Goal: Information Seeking & Learning: Learn about a topic

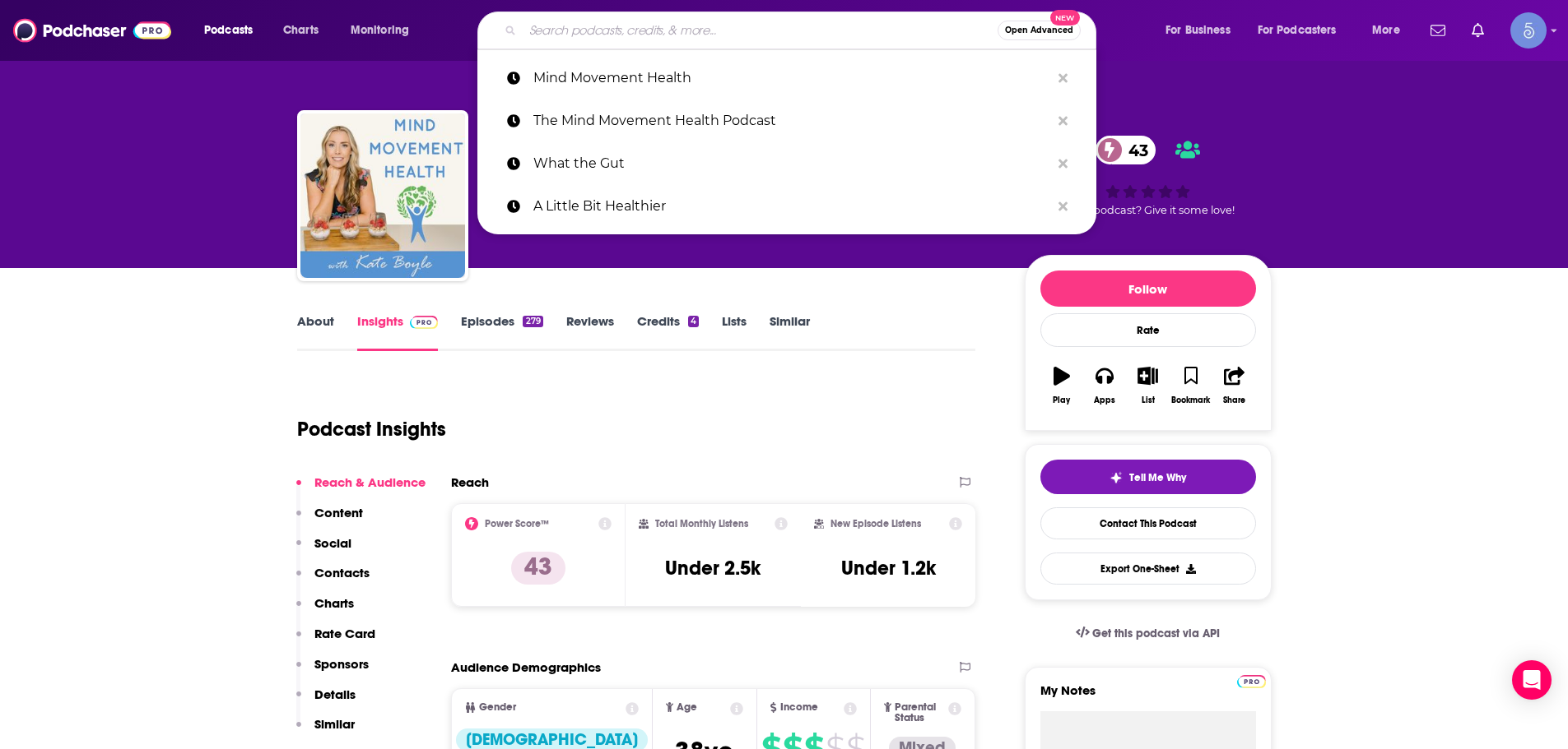
type input "Gut + Science"
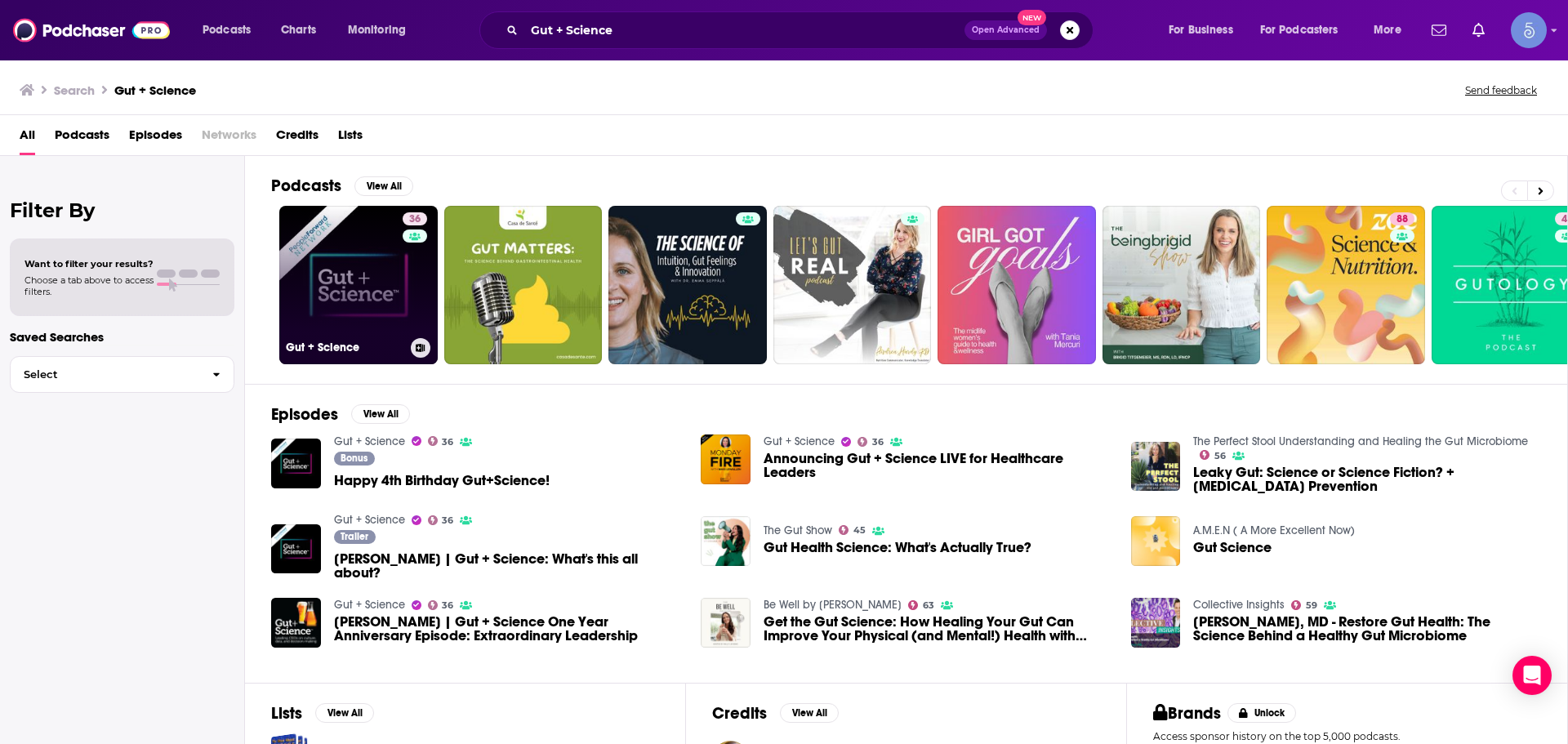
click at [330, 297] on link "36 Gut + Science" at bounding box center [358, 285] width 158 height 158
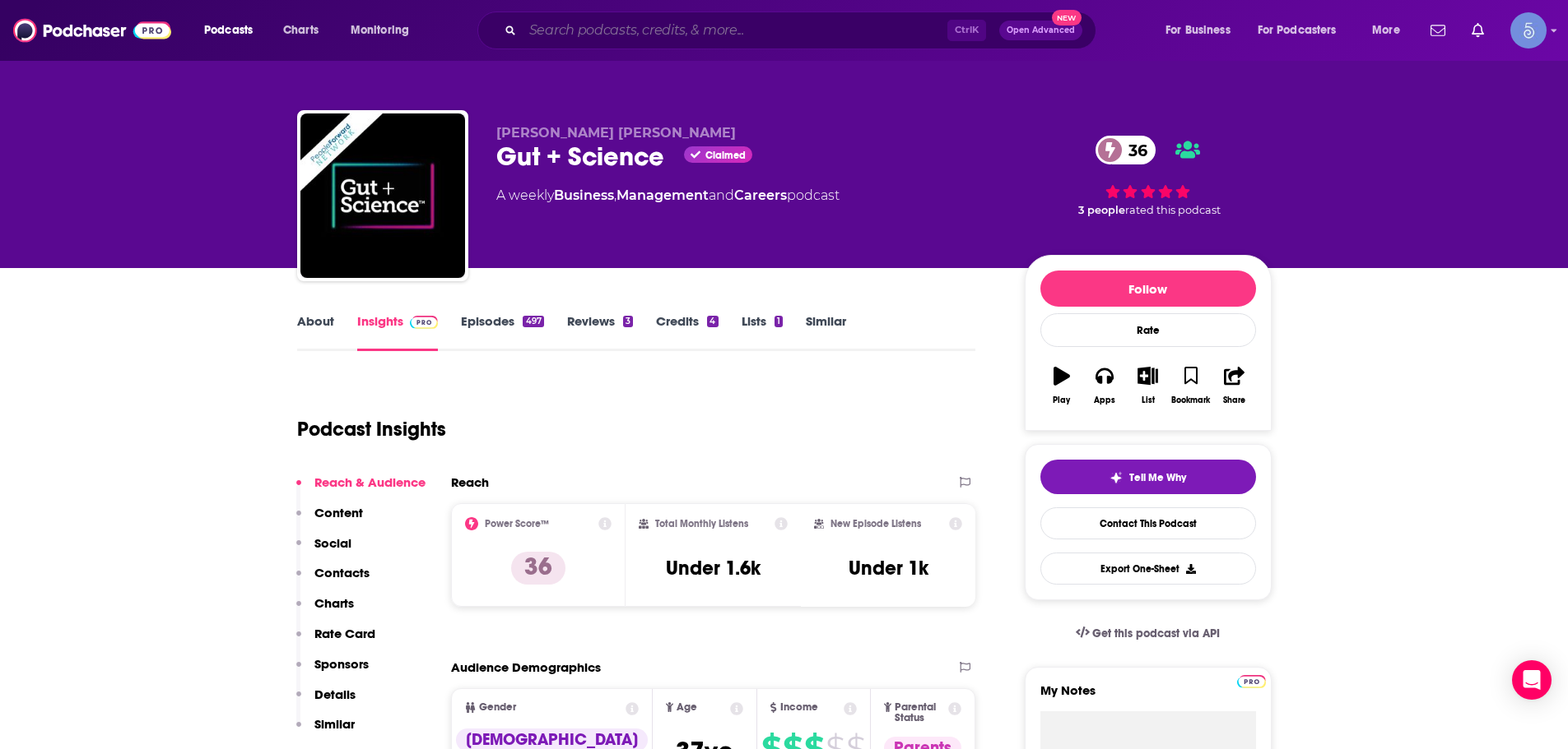
click at [715, 41] on input "Search podcasts, credits, & more..." at bounding box center [735, 30] width 425 height 27
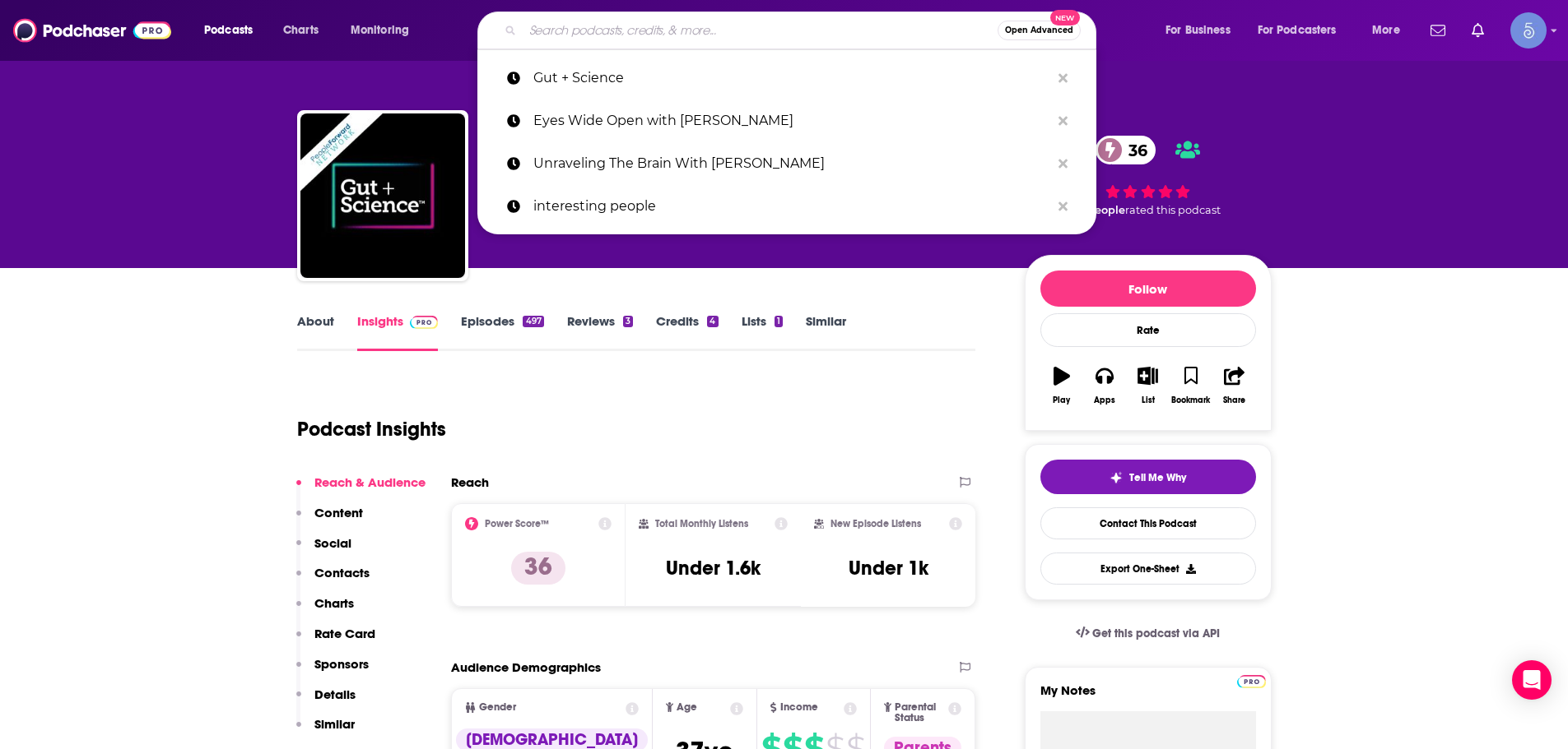
paste input "Health Power: The OG Health Podcast with [PERSON_NAME], MPH"
type input "Health Power: The OG Health Podcast with [PERSON_NAME], MPH"
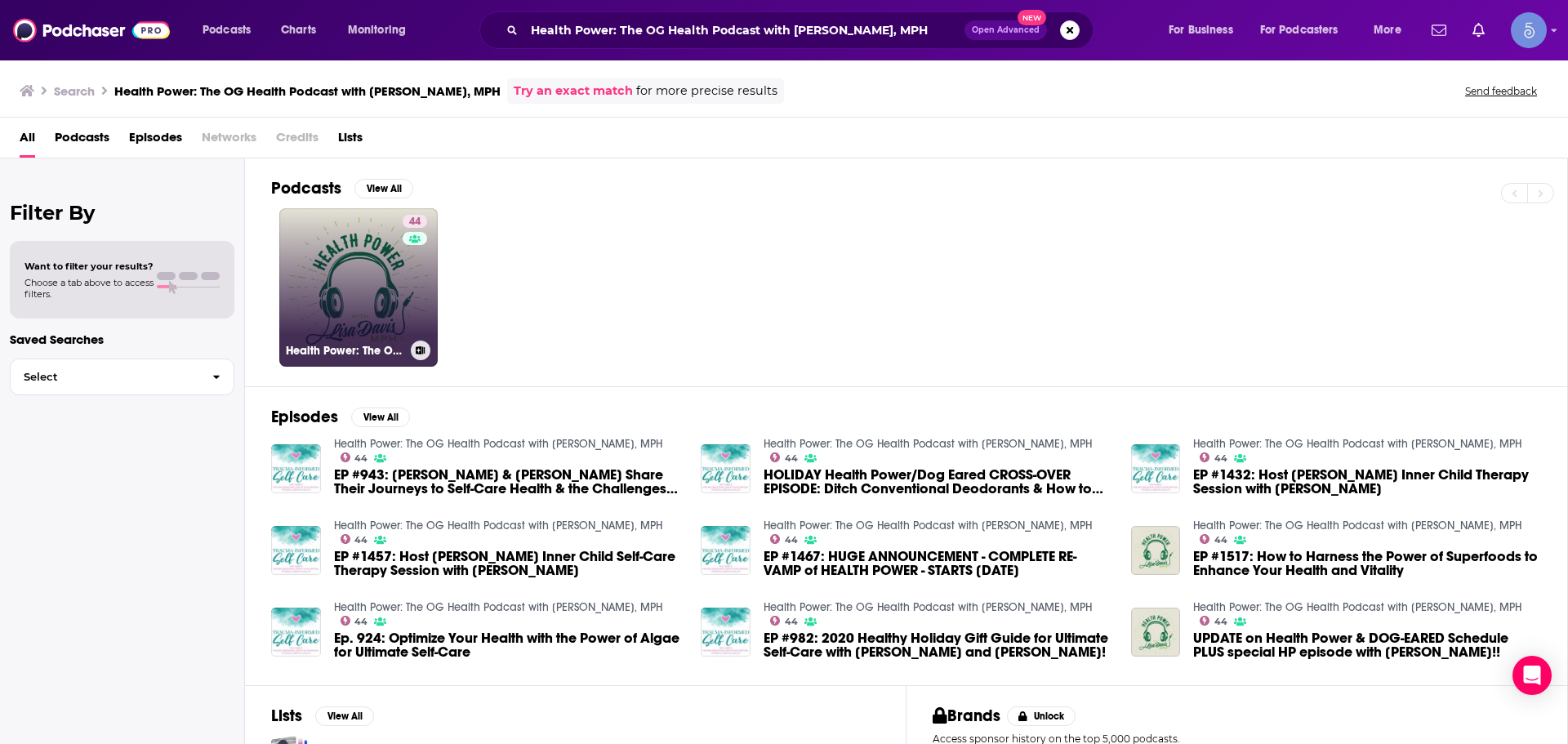
click at [337, 292] on link "44 Health Power: The OG Health Podcast with [PERSON_NAME], MPH" at bounding box center [358, 287] width 158 height 158
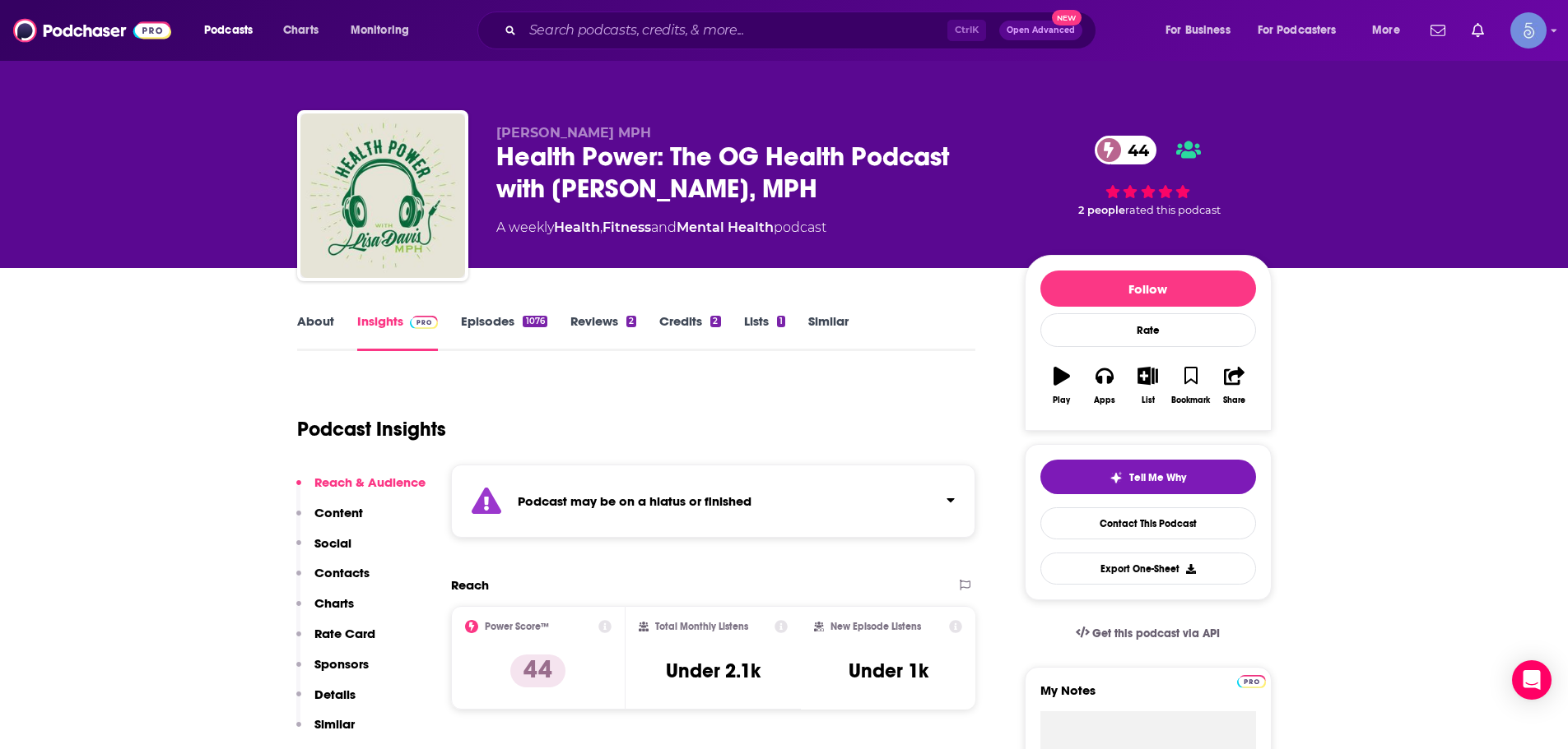
click at [788, 499] on div "Podcast may be on a hiatus or finished" at bounding box center [714, 502] width 525 height 73
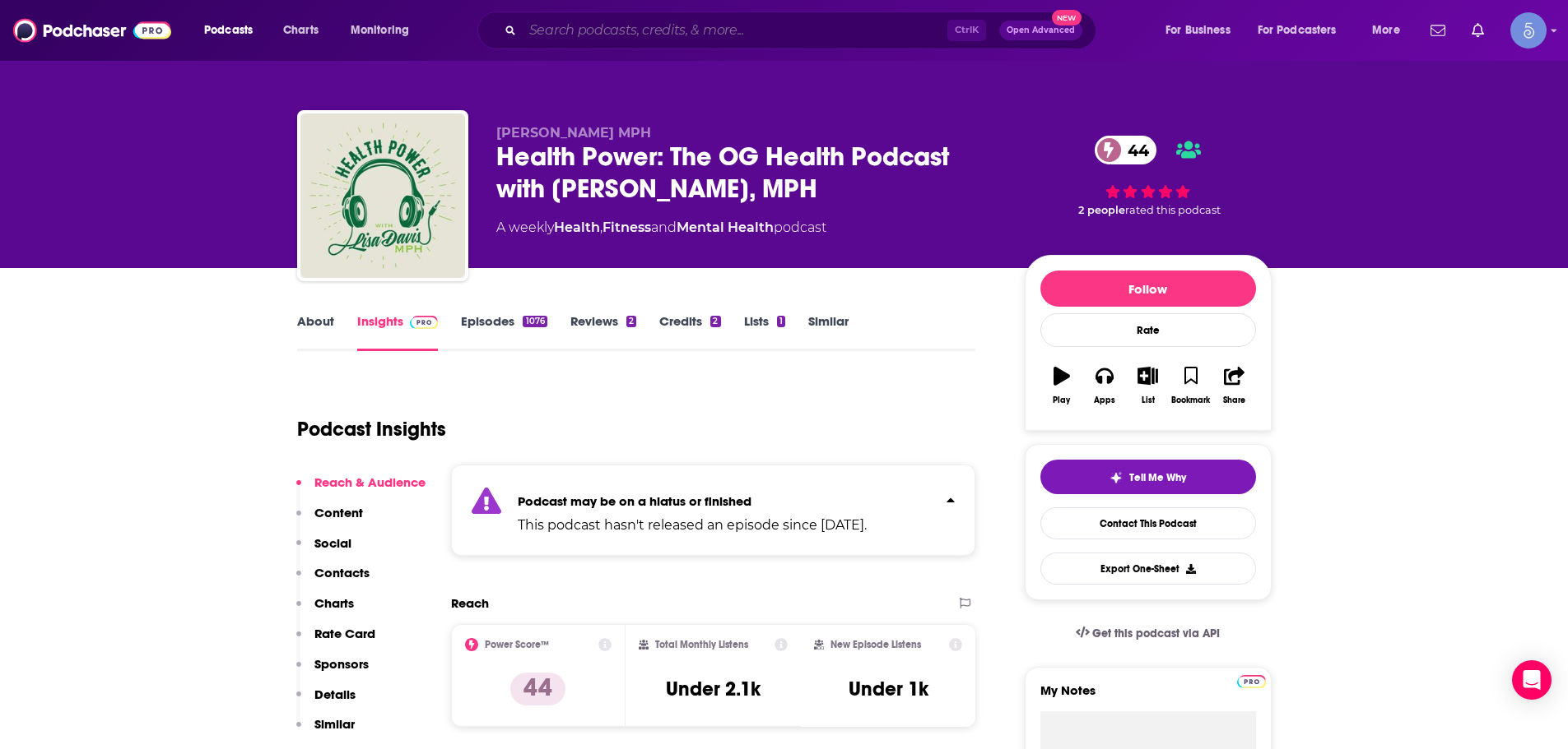
click at [797, 42] on input "Search podcasts, credits, & more..." at bounding box center [735, 30] width 425 height 27
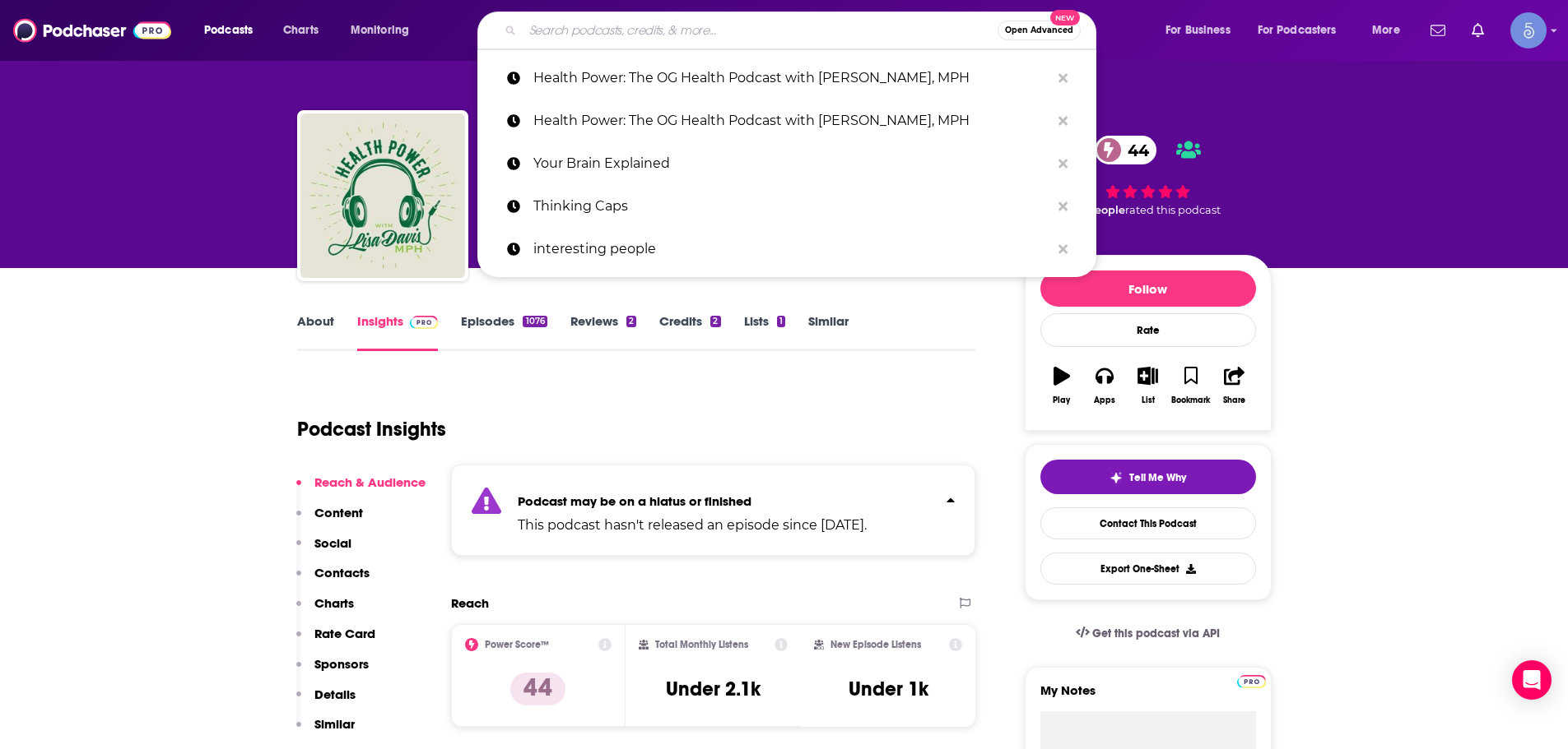
paste input "The Health Sessions"
type input "The Health Sessions"
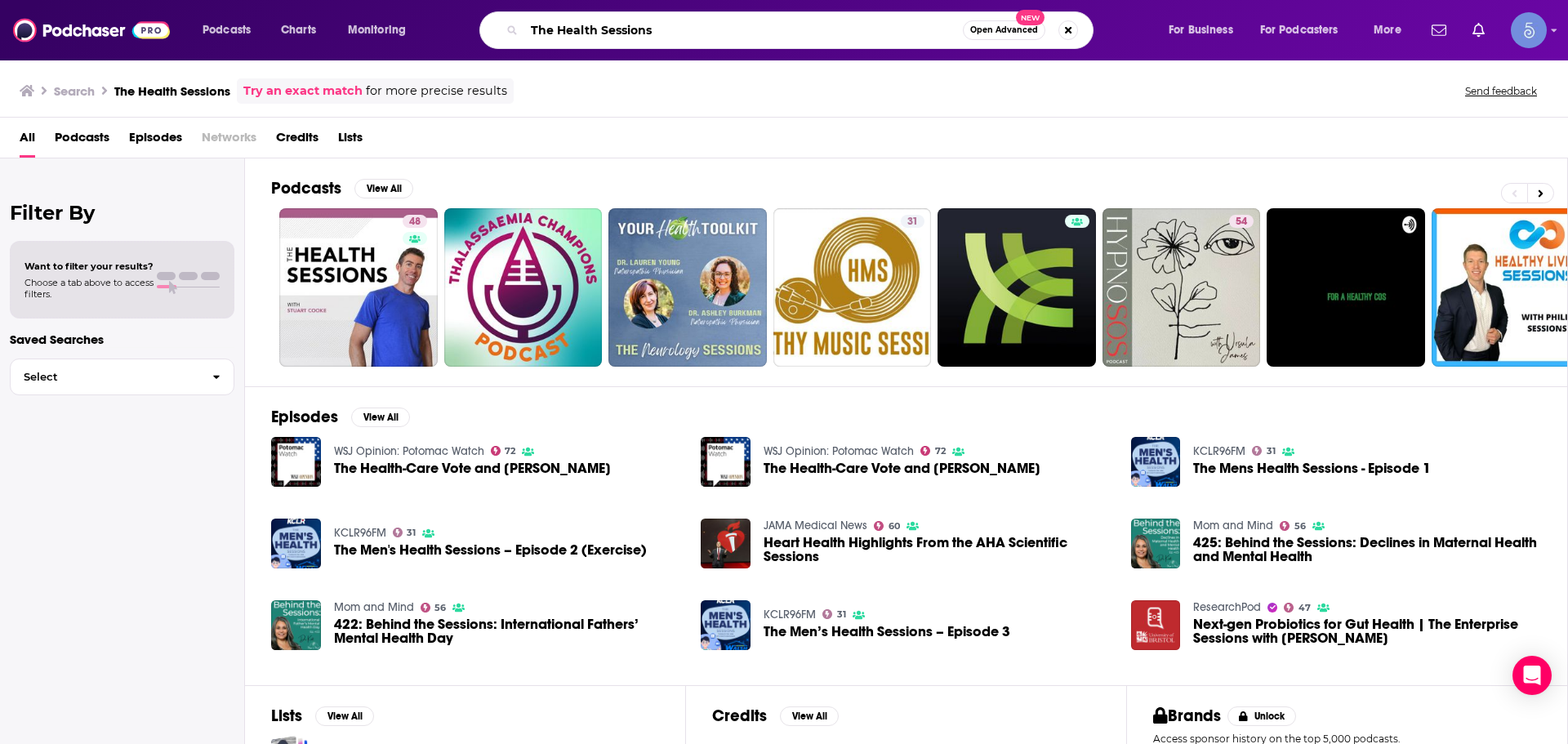
drag, startPoint x: 743, startPoint y: 35, endPoint x: 333, endPoint y: 22, distance: 410.2
click at [333, 22] on div "Podcasts Charts Monitoring The Health Sessions Open Advanced New For Business F…" at bounding box center [805, 30] width 1226 height 37
paste input "Love & Gut"
type input "Love & Guts"
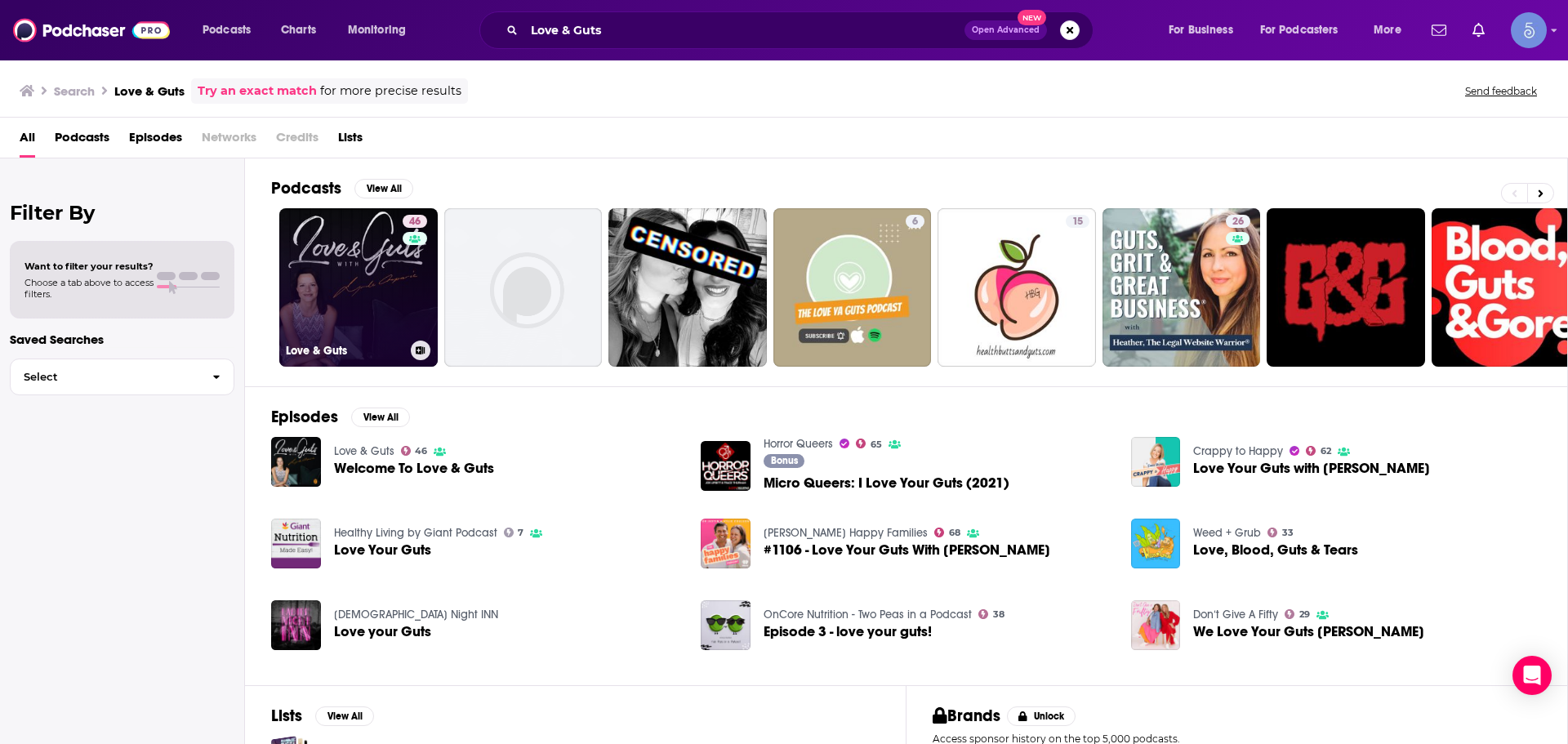
click at [429, 308] on div "46" at bounding box center [417, 278] width 28 height 126
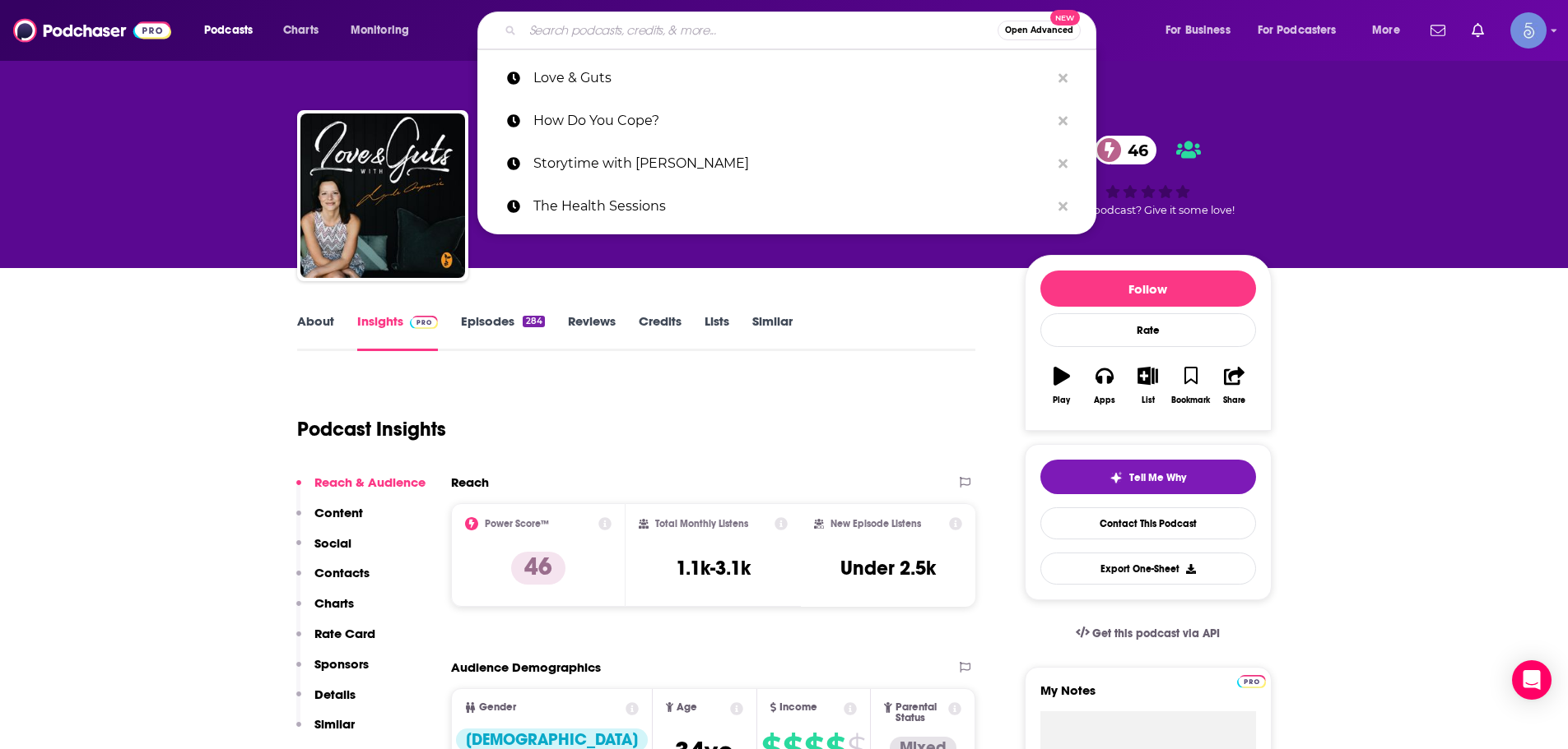
click at [809, 33] on input "Search podcasts, credits, & more..." at bounding box center [760, 30] width 475 height 27
paste input "Gut Podcast"
type input "Gut Podcast"
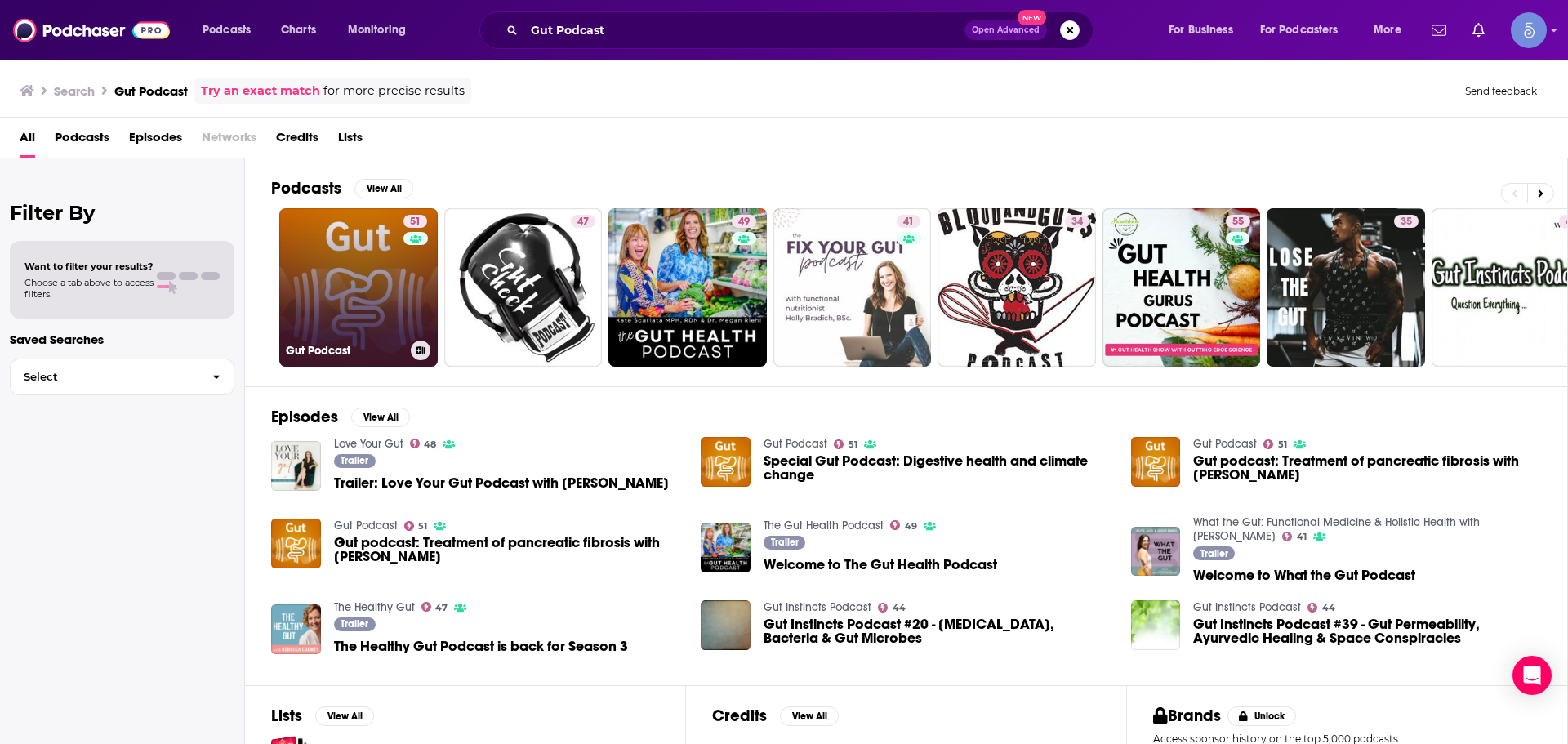
click at [380, 311] on link "51 Gut Podcast" at bounding box center [358, 287] width 158 height 158
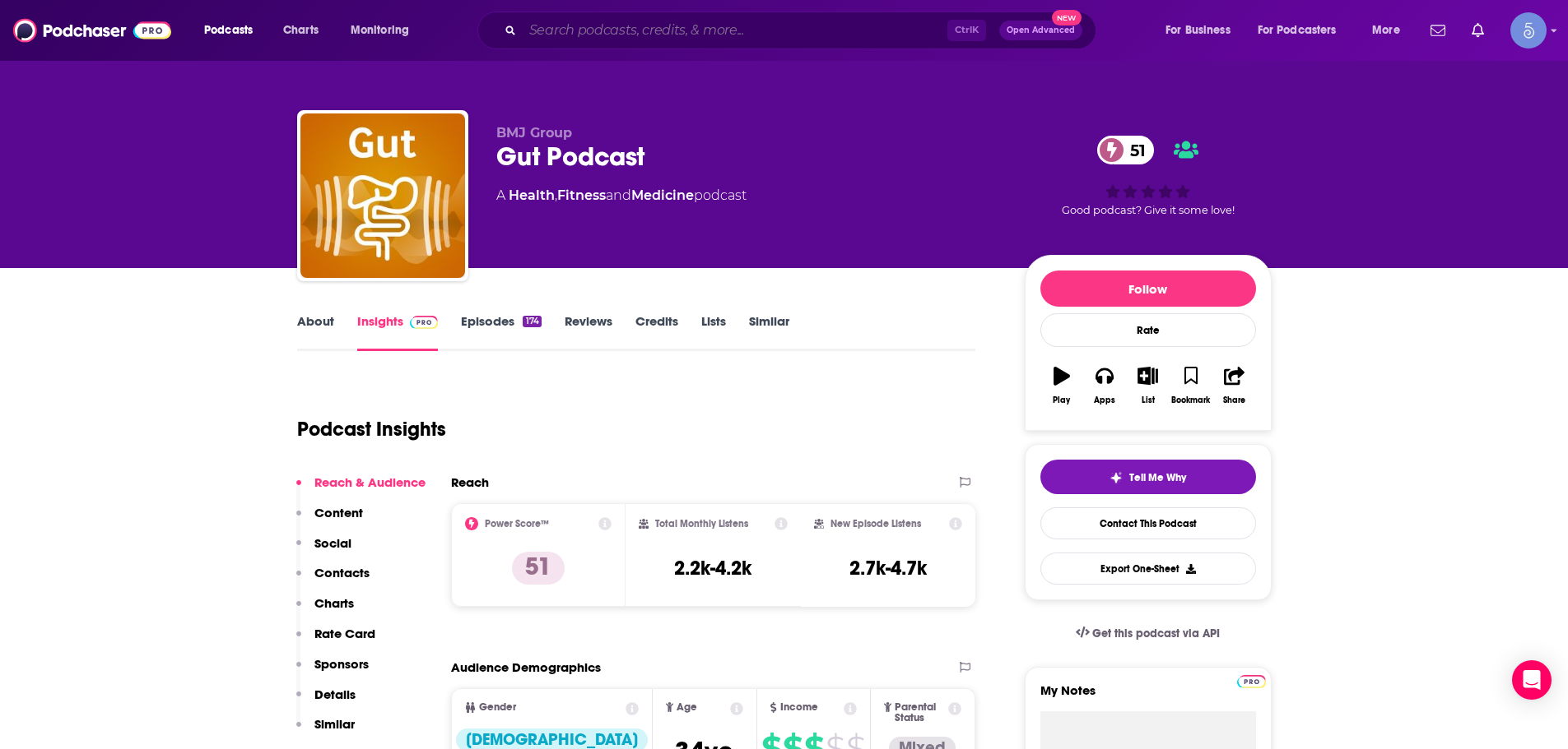
click at [735, 32] on input "Search podcasts, credits, & more..." at bounding box center [735, 30] width 425 height 27
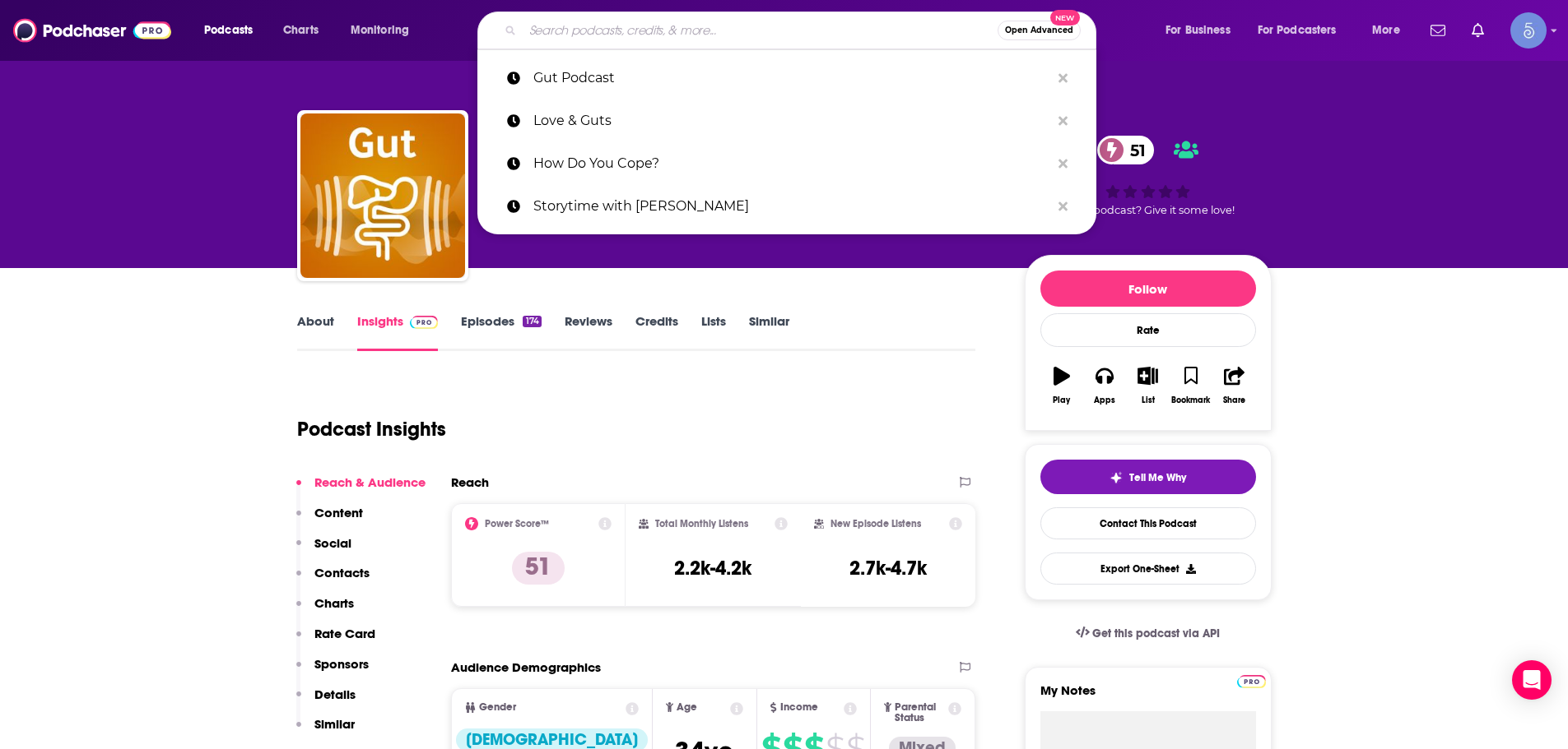
paste input "Health Gig BB&R Wellness Consult"
type input "Health Gig BB&R Wellness Consult"
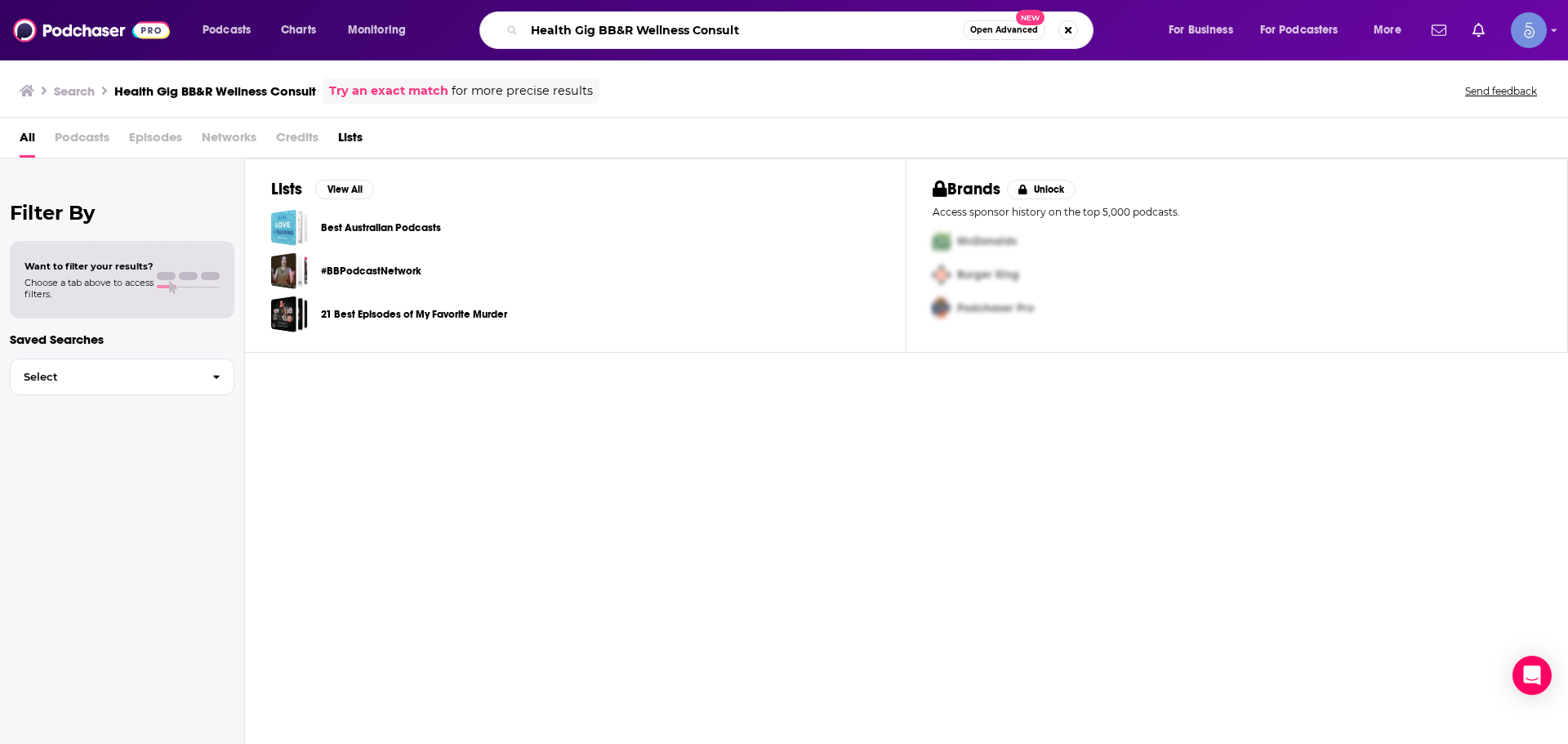
drag, startPoint x: 602, startPoint y: 25, endPoint x: 869, endPoint y: 10, distance: 267.4
click at [869, 10] on div "Podcasts Charts Monitoring Health Gig BB&R Wellness Consult Open Advanced New F…" at bounding box center [784, 30] width 1568 height 61
type input "Health Gig"
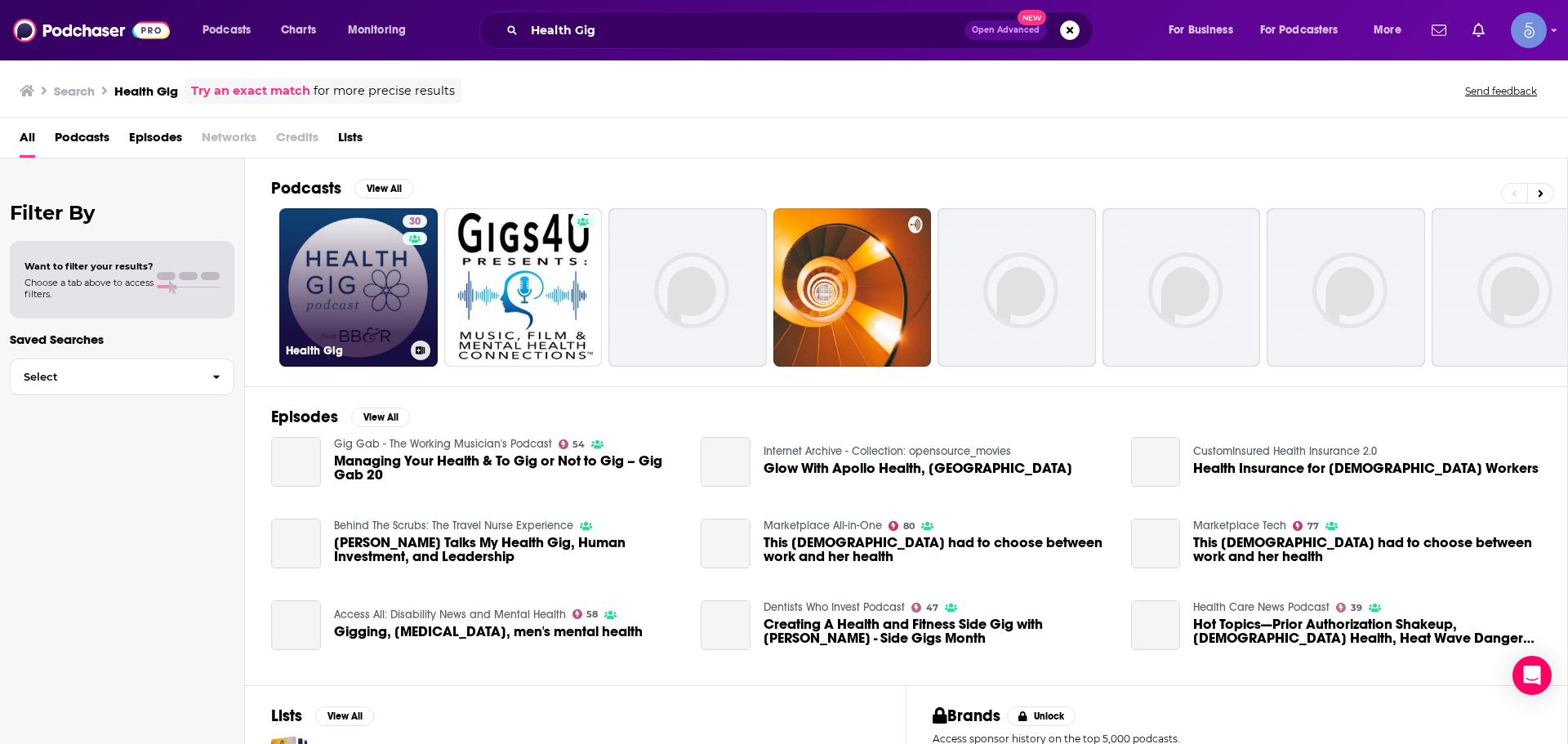
click at [281, 319] on link "30 Health Gig" at bounding box center [358, 287] width 158 height 158
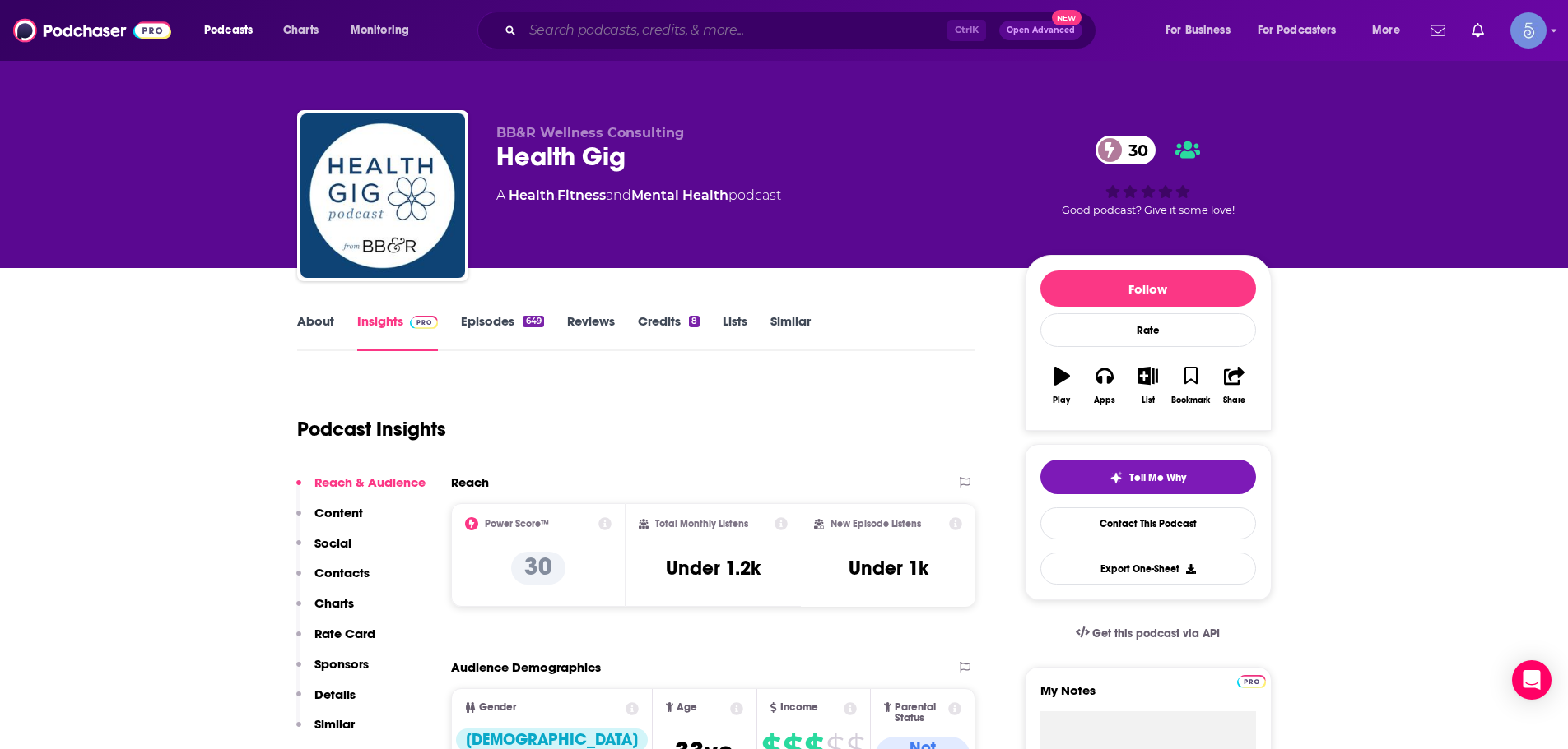
click at [901, 36] on input "Search podcasts, credits, & more..." at bounding box center [735, 30] width 425 height 27
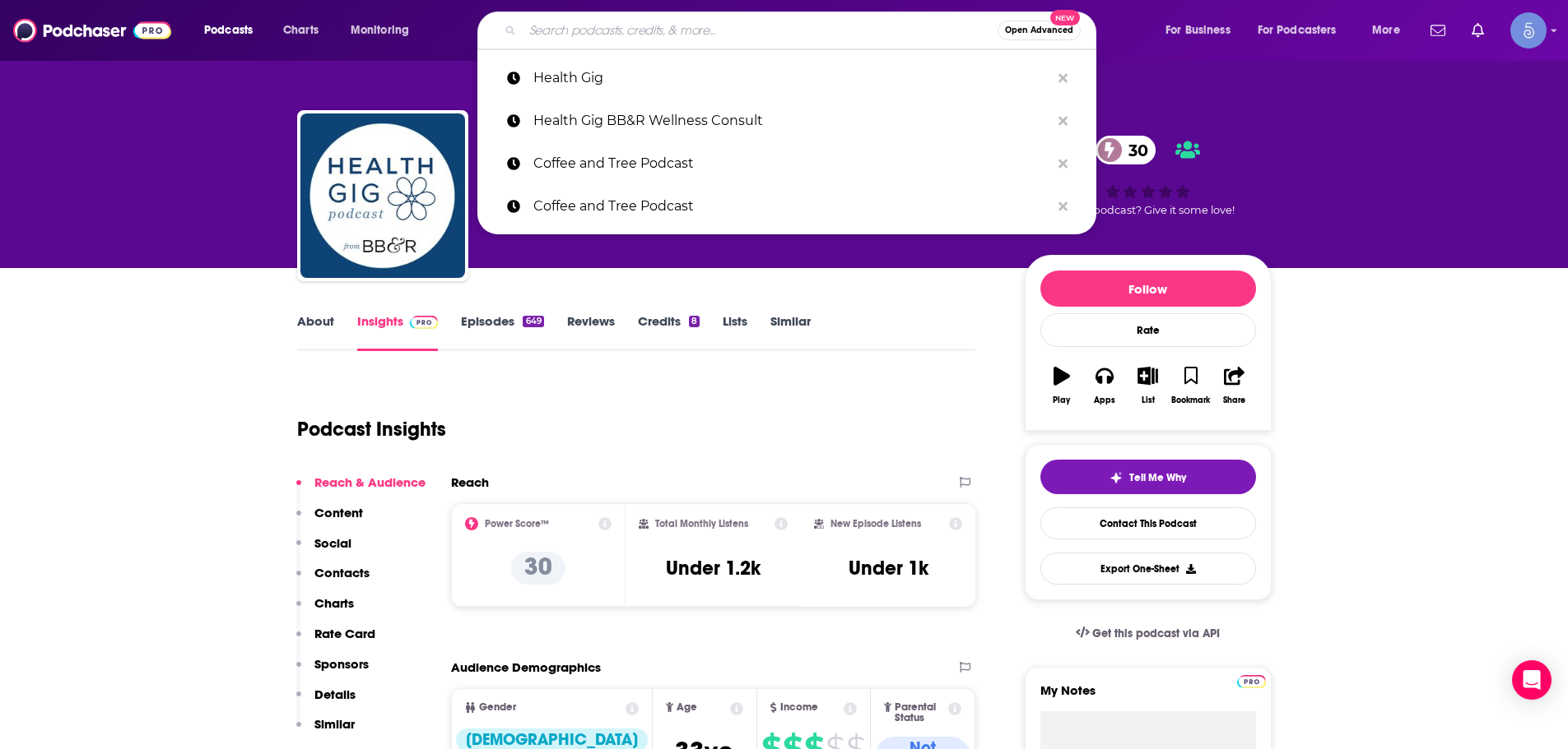
paste input "GUT TALK with [PERSON_NAME] and [PERSON_NAME]"
type input "GUT TALK with [PERSON_NAME] and [PERSON_NAME]"
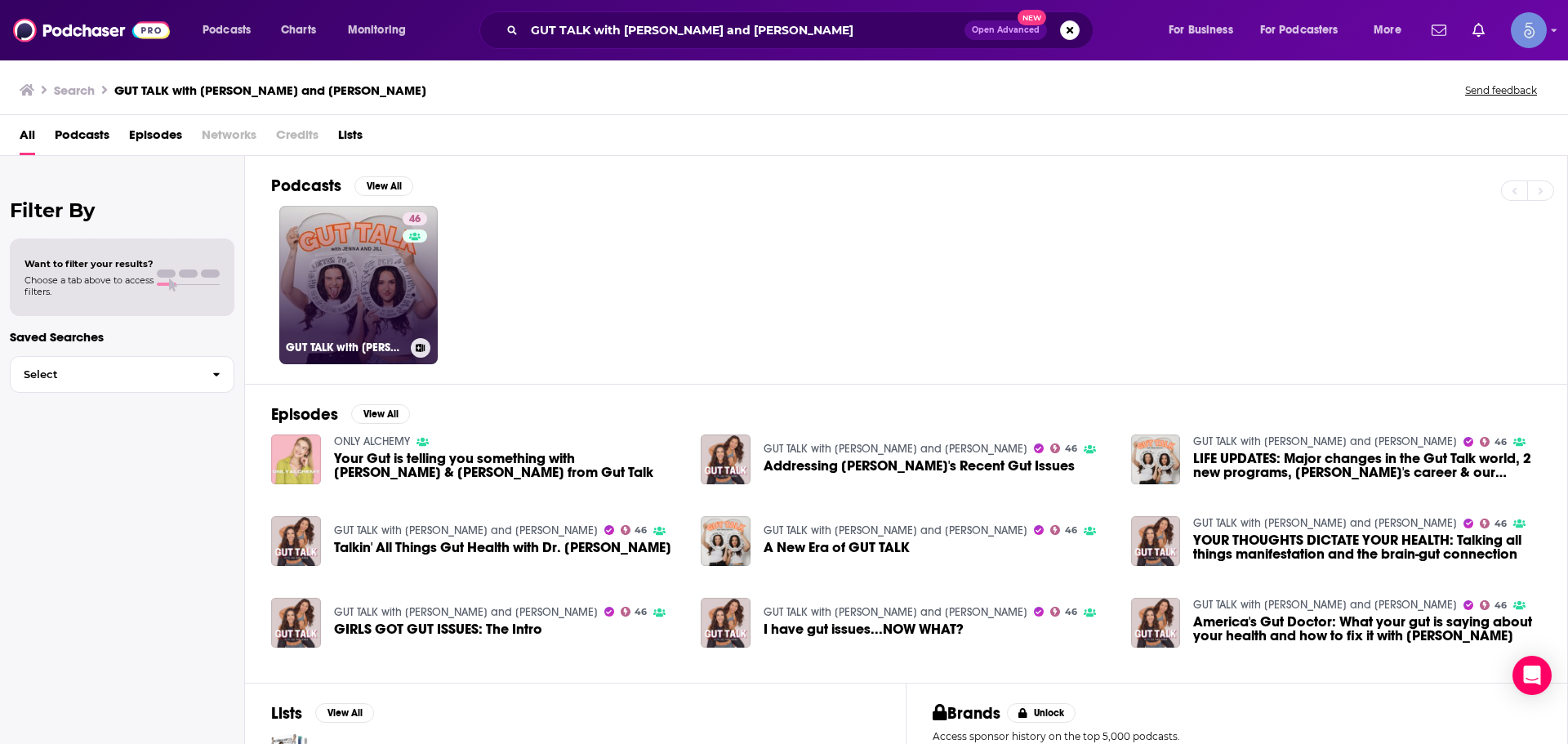
click at [332, 271] on link "46 GUT TALK with [PERSON_NAME] and [PERSON_NAME]" at bounding box center [358, 285] width 158 height 158
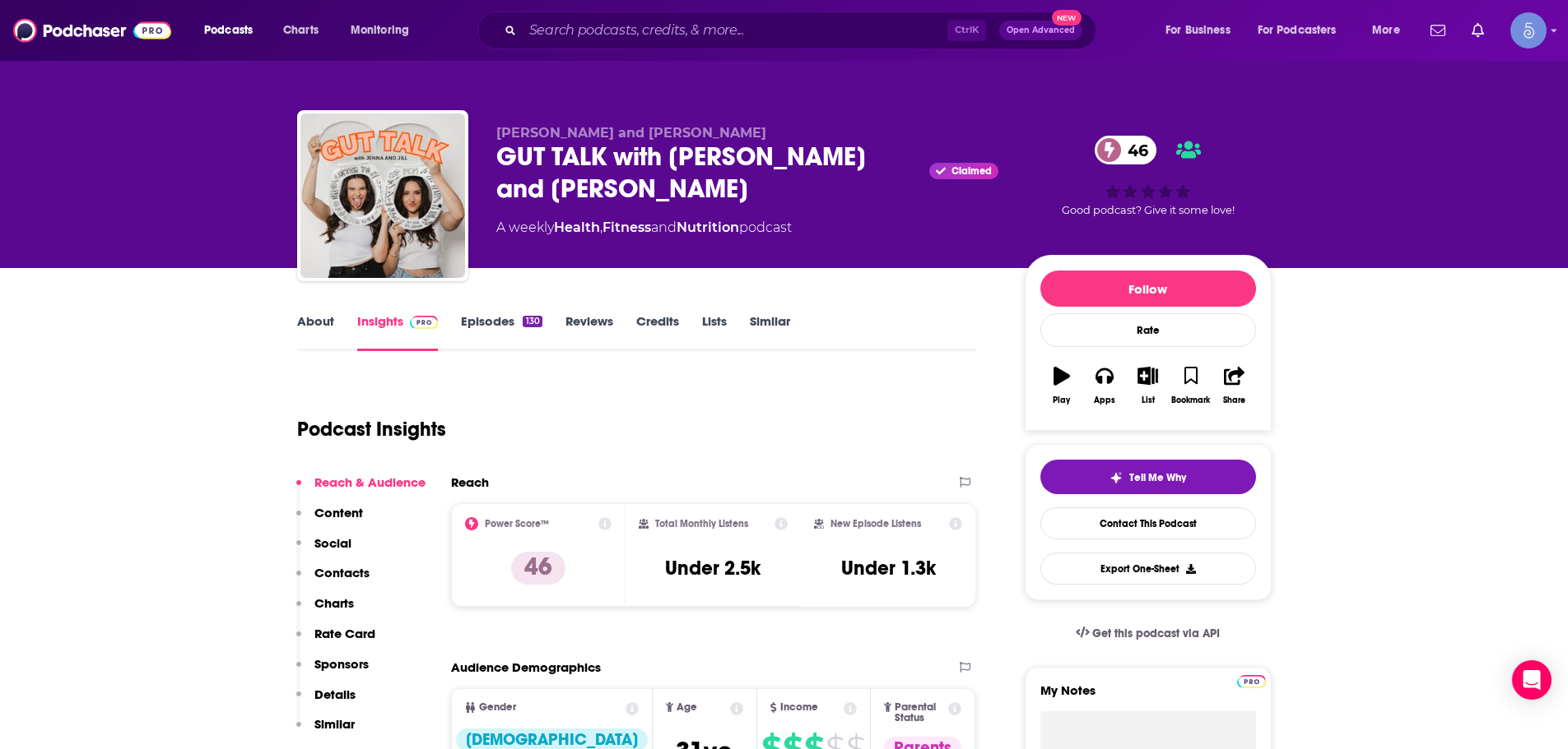
click at [806, 49] on div "Podcasts Charts Monitoring Ctrl K Open Advanced New For Business For Podcasters…" at bounding box center [784, 31] width 1568 height 61
click at [808, 28] on input "Search podcasts, credits, & more..." at bounding box center [735, 30] width 425 height 27
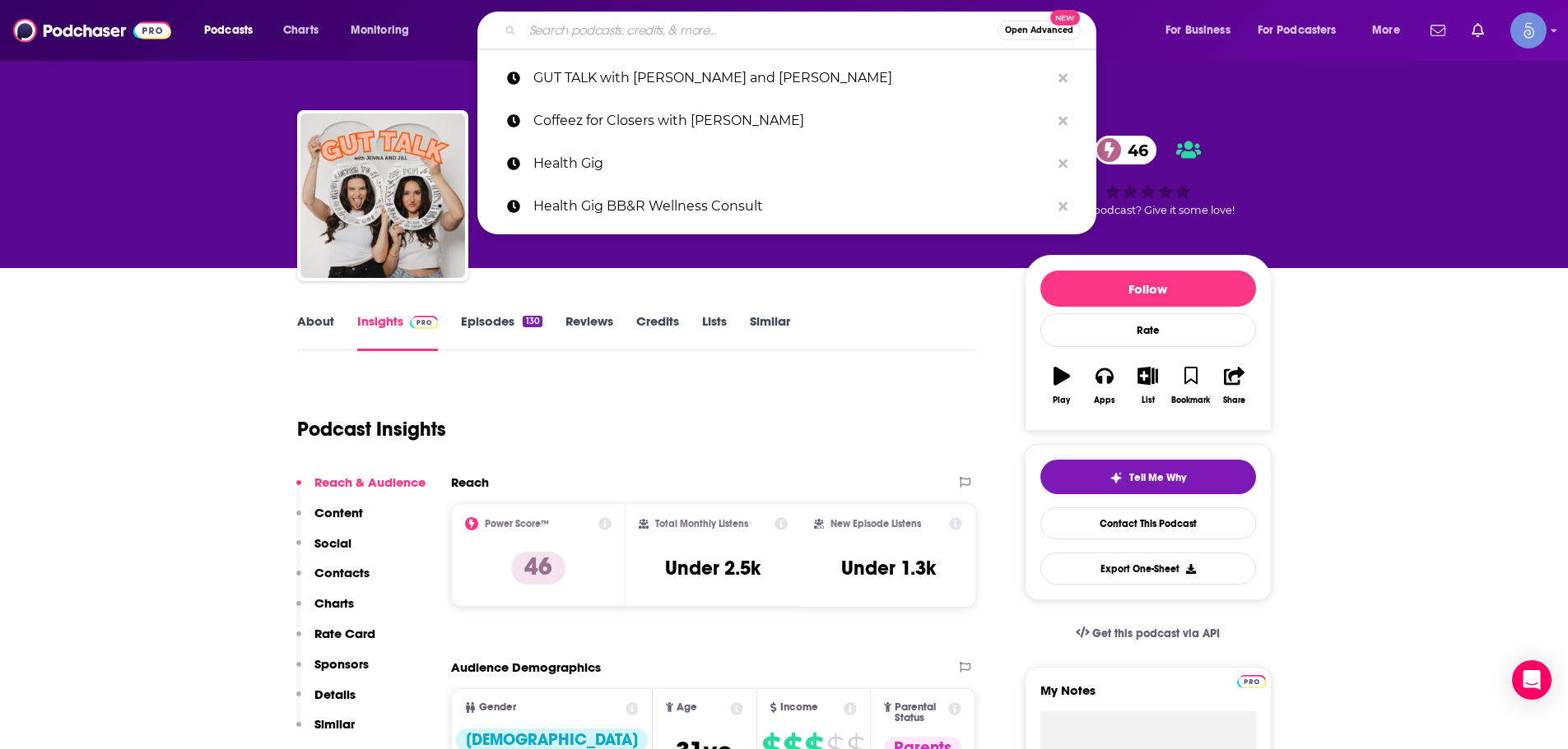
paste input "The Perfect Stool Understanding and Healing the Gut Microbiome"
type input "The Perfect Stool Understanding and Healing the Gut Microbiome"
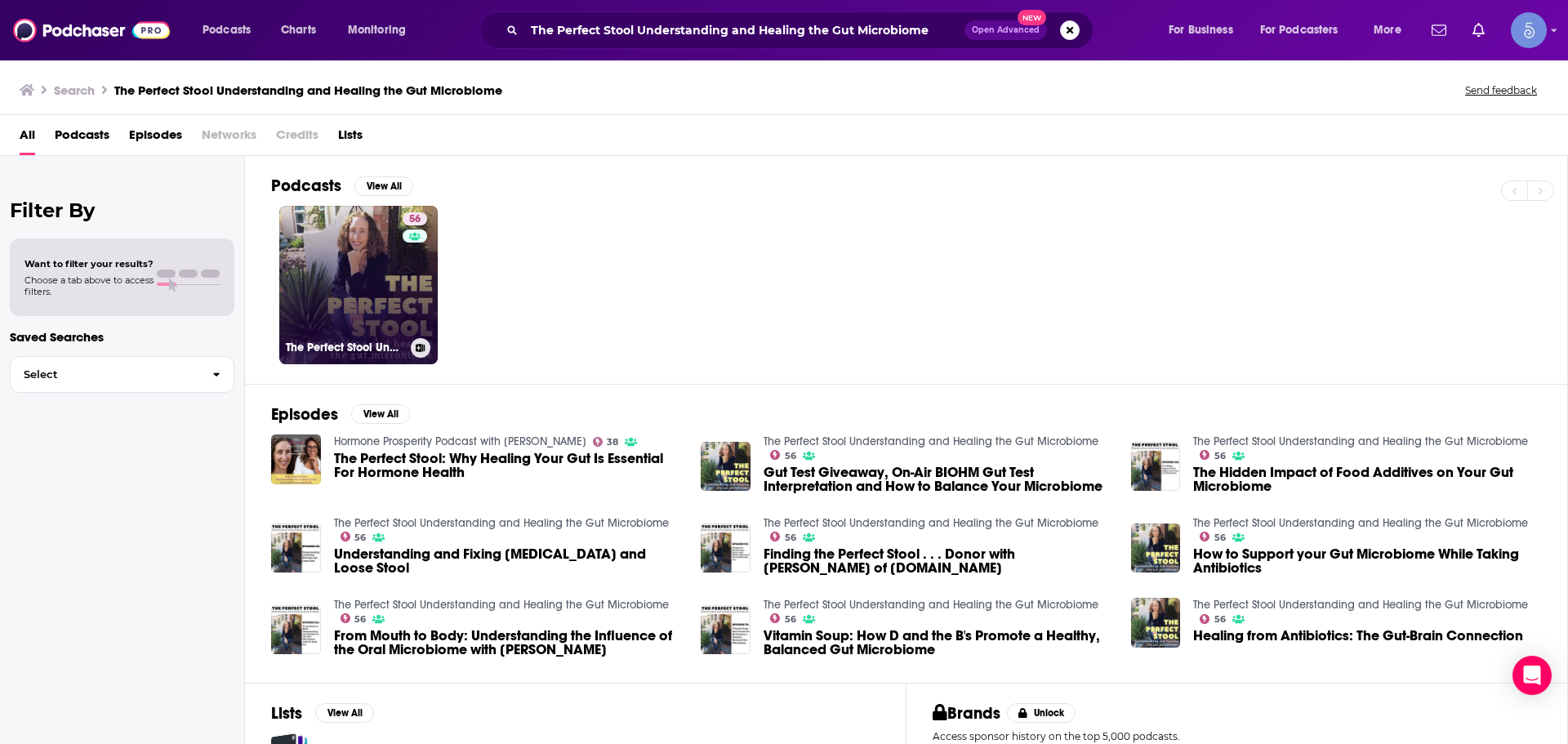
click at [351, 251] on link "56 The Perfect Stool Understanding and Healing the Gut Microbiome" at bounding box center [358, 285] width 158 height 158
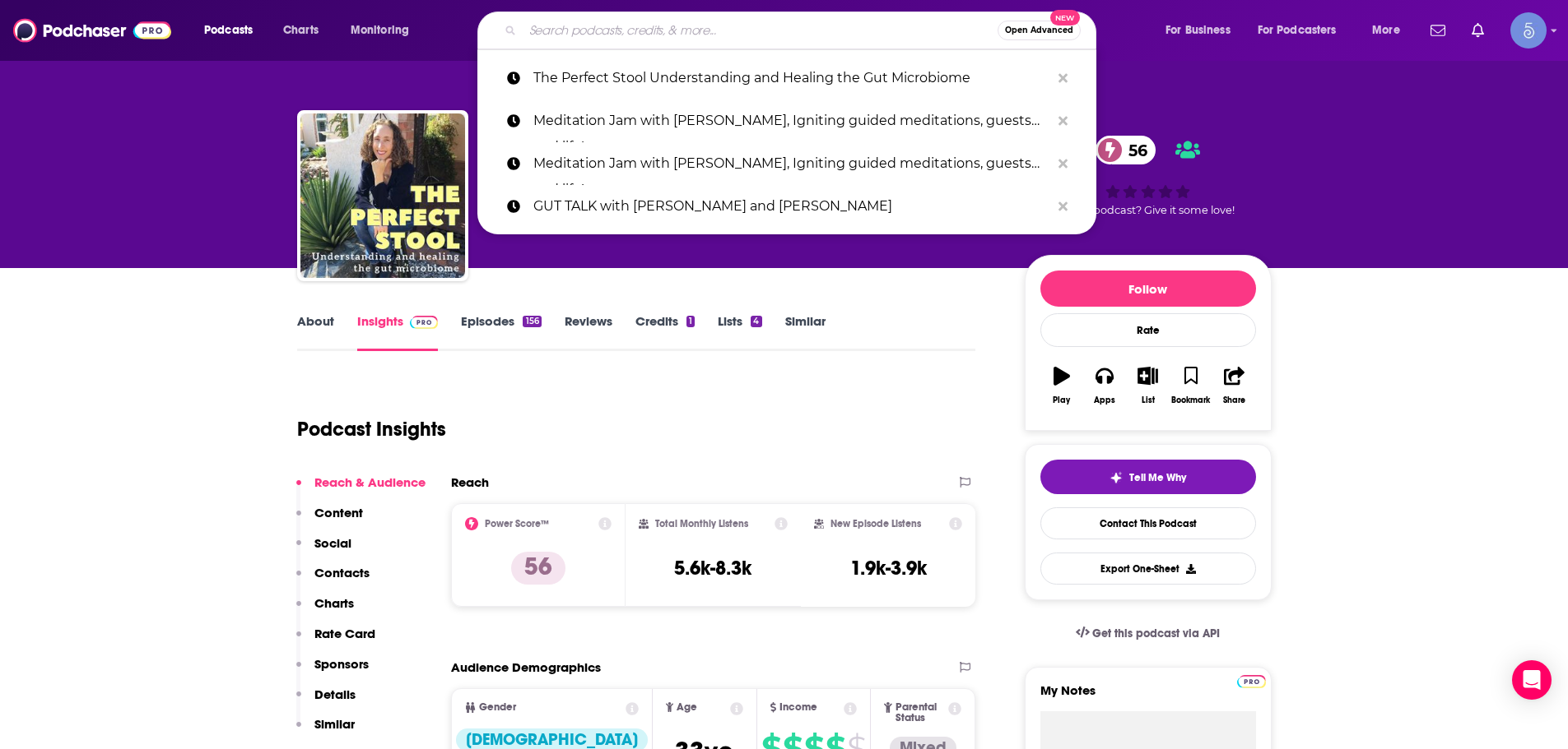
click at [819, 25] on input "Search podcasts, credits, & more..." at bounding box center [760, 30] width 475 height 27
paste input "Sound Health Options - [PERSON_NAME] ~ TalkToMeGuy & [PERSON_NAME]"
type input "Sound Health Options - [PERSON_NAME] ~ TalkToMeGuy & [PERSON_NAME]"
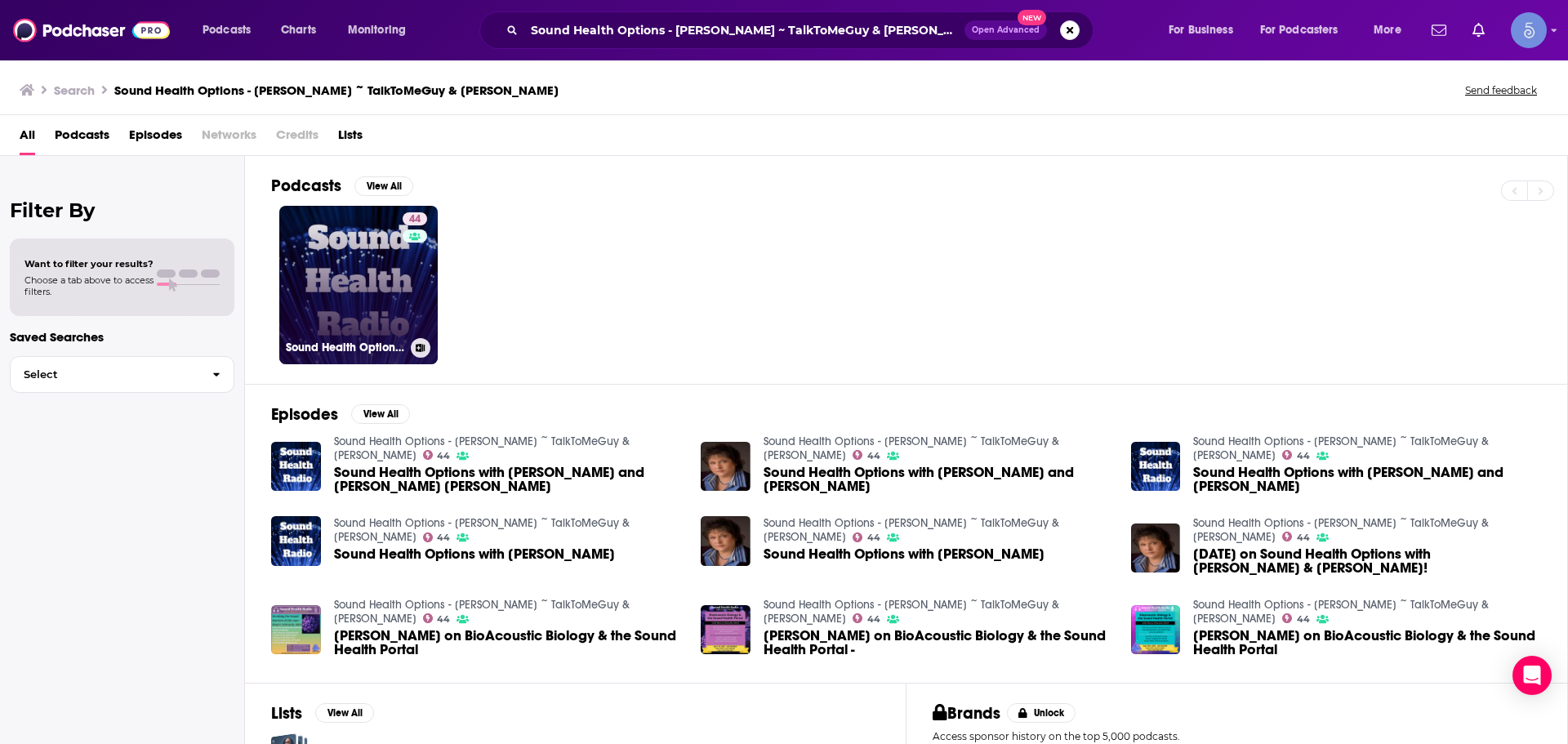
click at [357, 272] on link "44 Sound Health Options - [PERSON_NAME] ~ TalkToMeGuy & [PERSON_NAME]" at bounding box center [358, 285] width 158 height 158
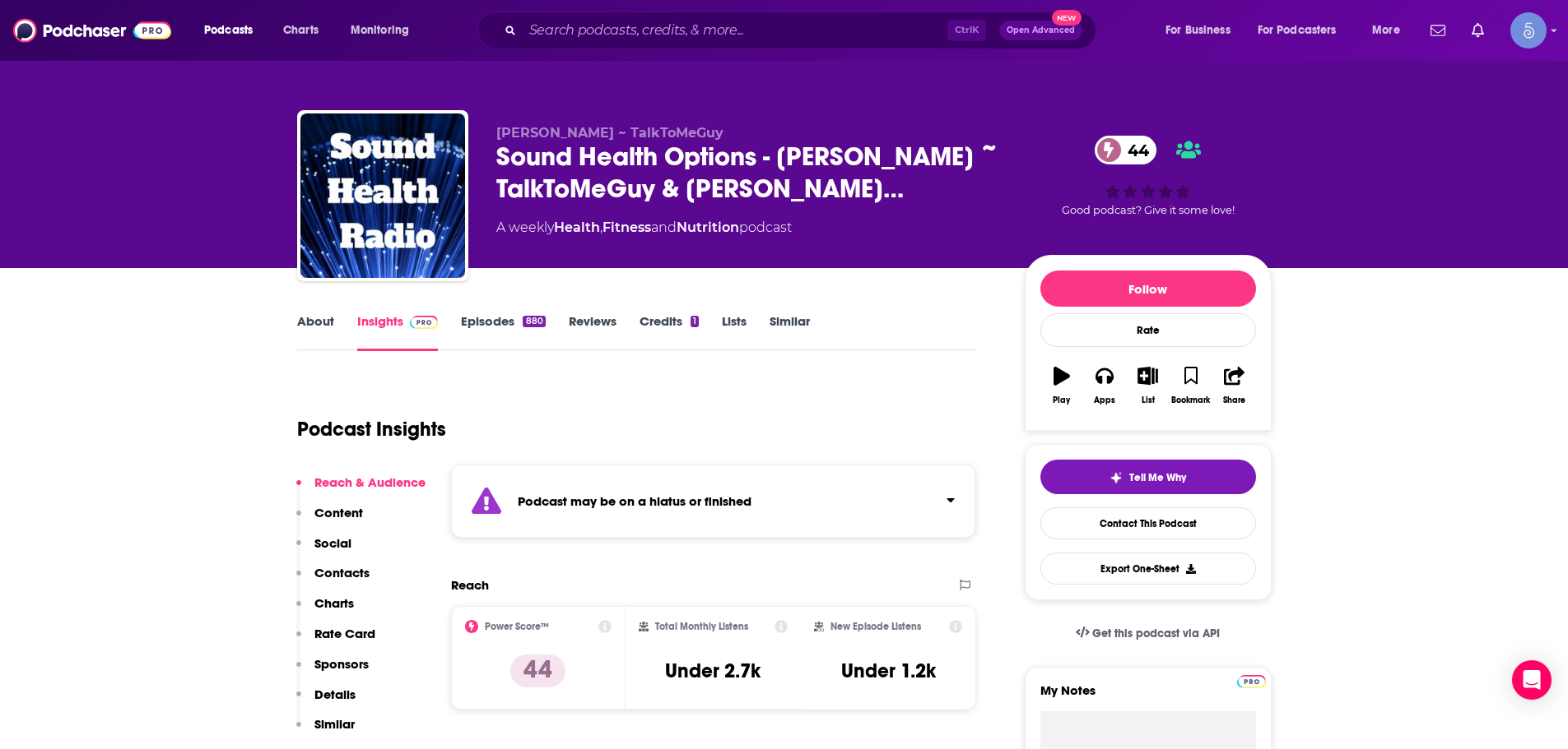
click at [783, 17] on div "Ctrl K Open Advanced New" at bounding box center [786, 31] width 619 height 38
click at [781, 37] on input "Search podcasts, credits, & more..." at bounding box center [735, 30] width 425 height 27
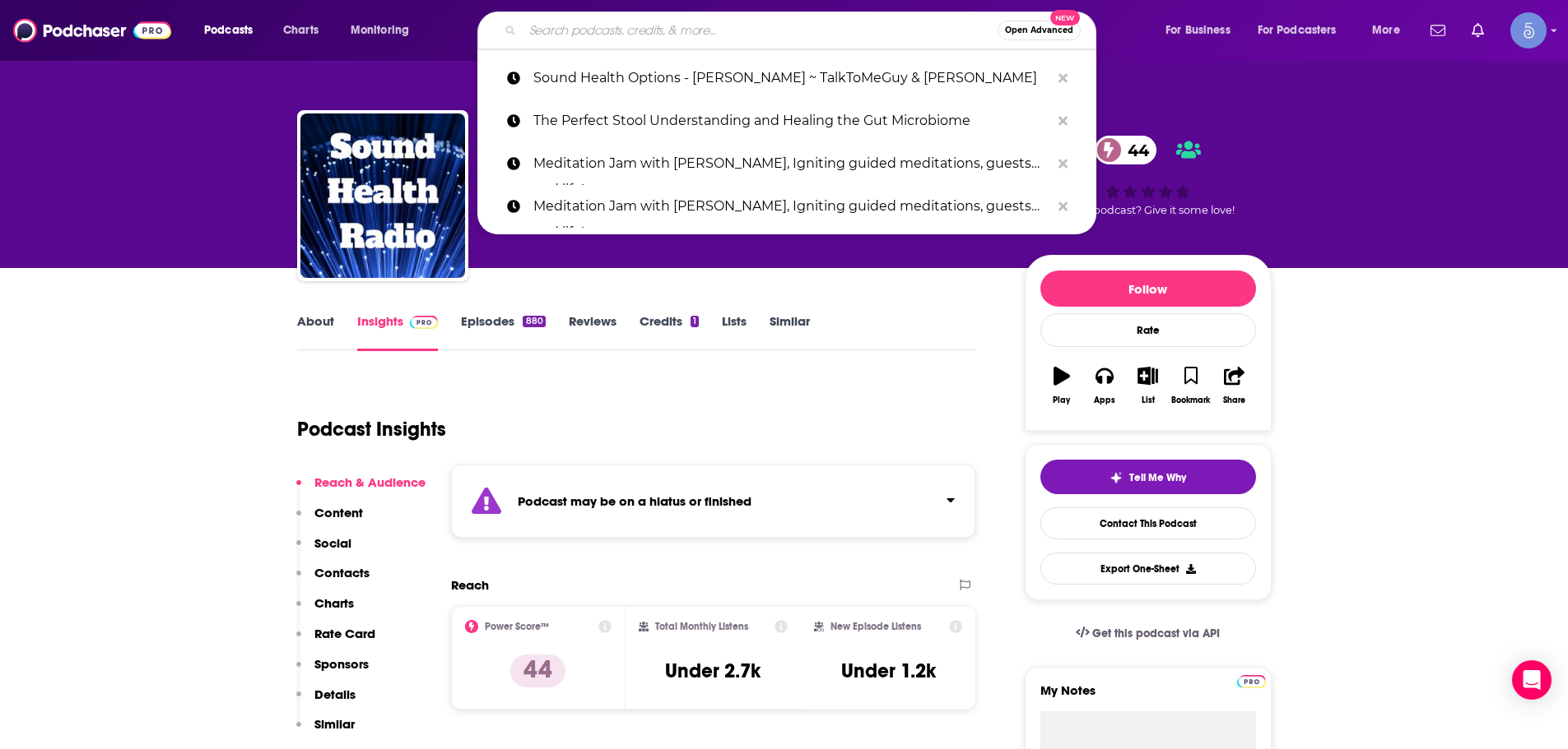
paste input "Think Unbroken with [PERSON_NAME] Unbroken"
type input "Think Unbroken with [PERSON_NAME] Unbroken"
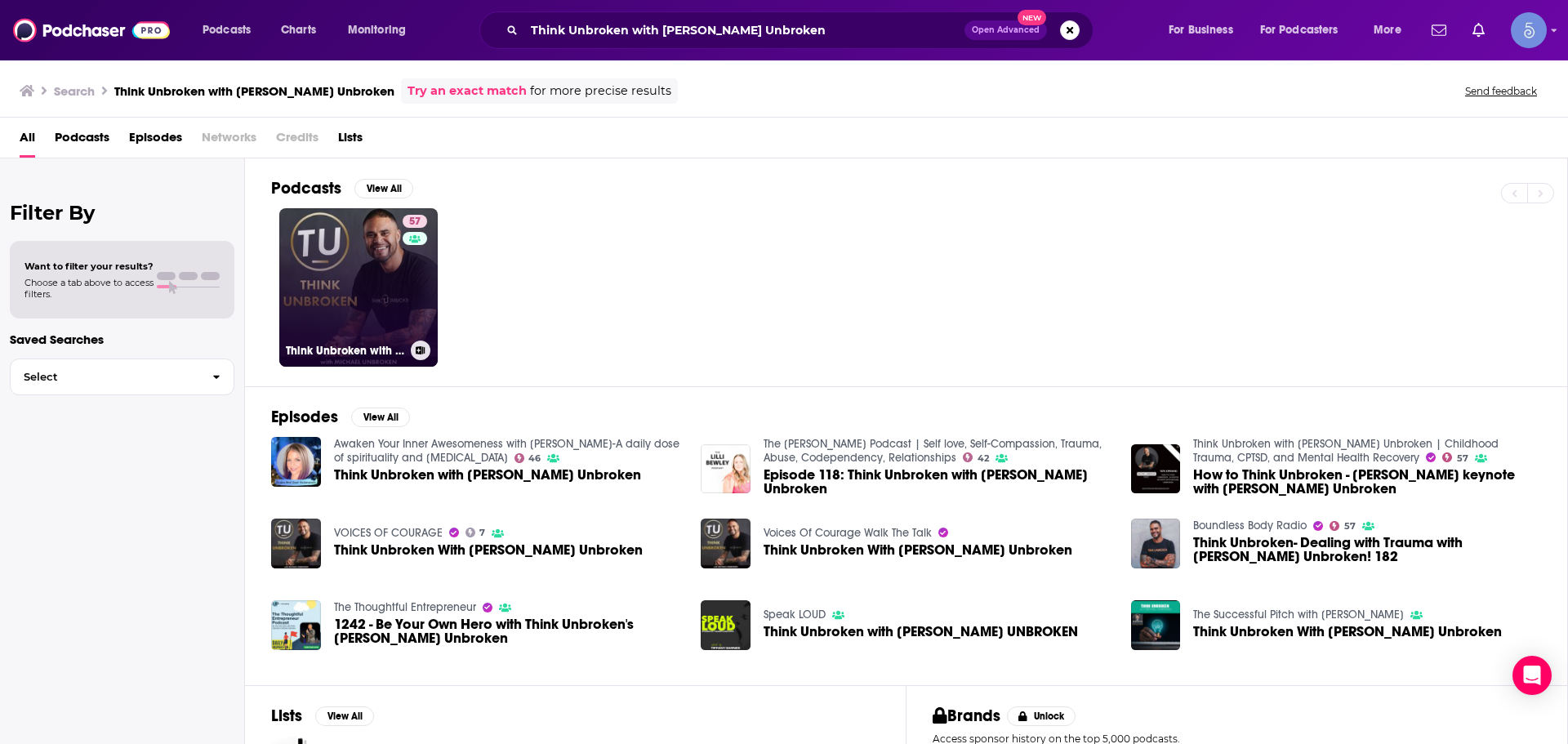
click at [322, 309] on link "57 Think Unbroken with [PERSON_NAME] Unbroken | Childhood Trauma, CPTSD, and Me…" at bounding box center [358, 287] width 158 height 158
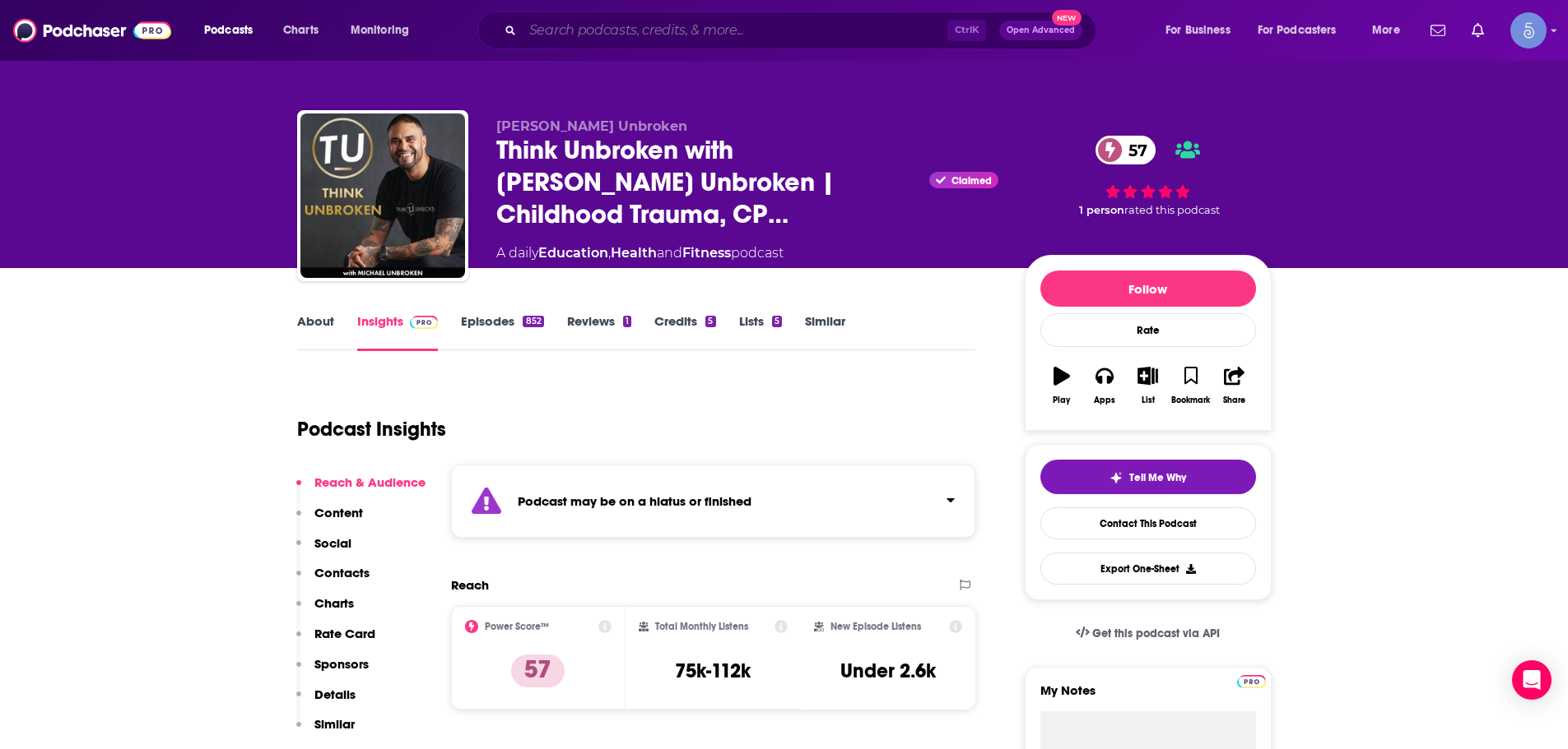
click at [829, 31] on input "Search podcasts, credits, & more..." at bounding box center [735, 30] width 425 height 27
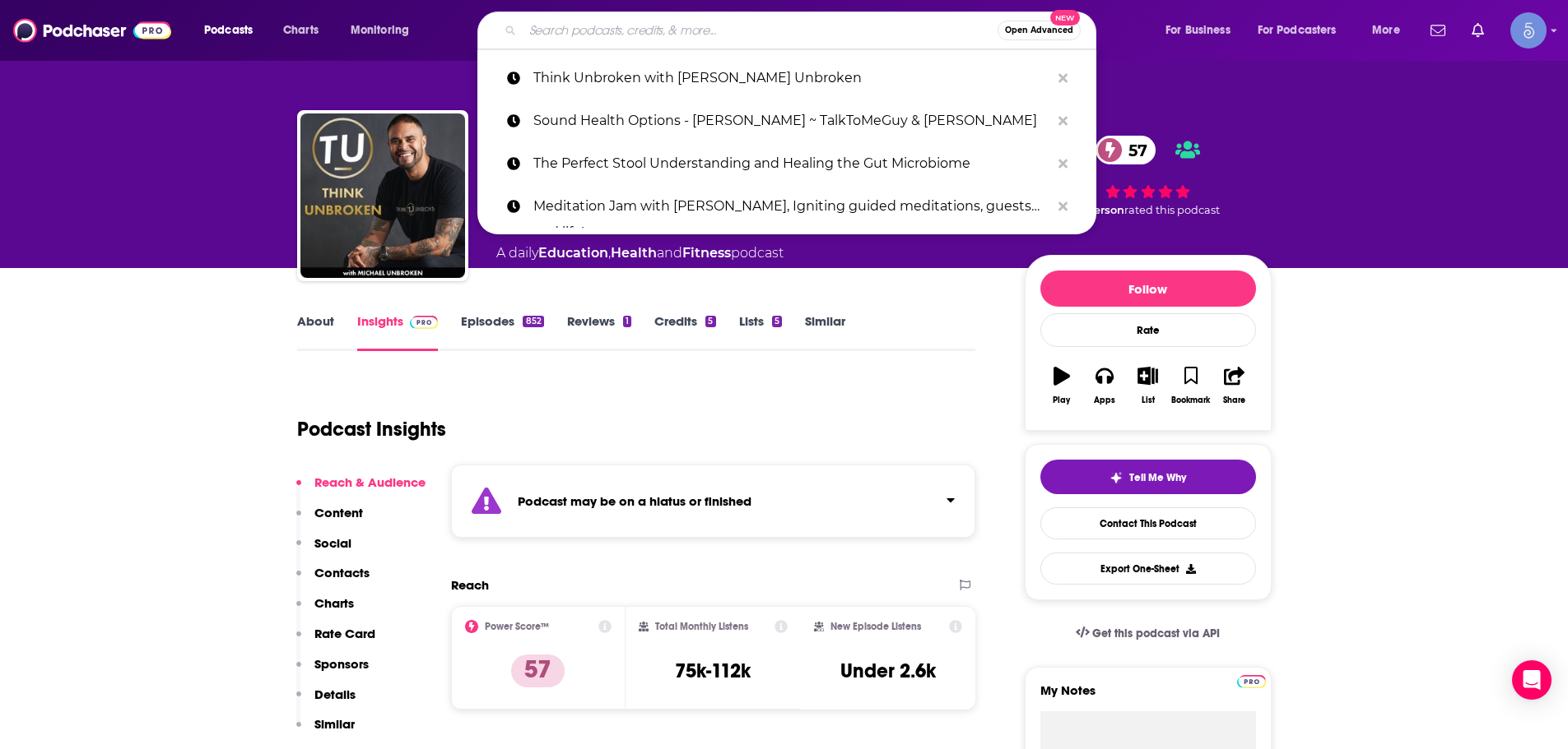
paste input "The Health Fix Podcast"
type input "The Health Fix Podcast"
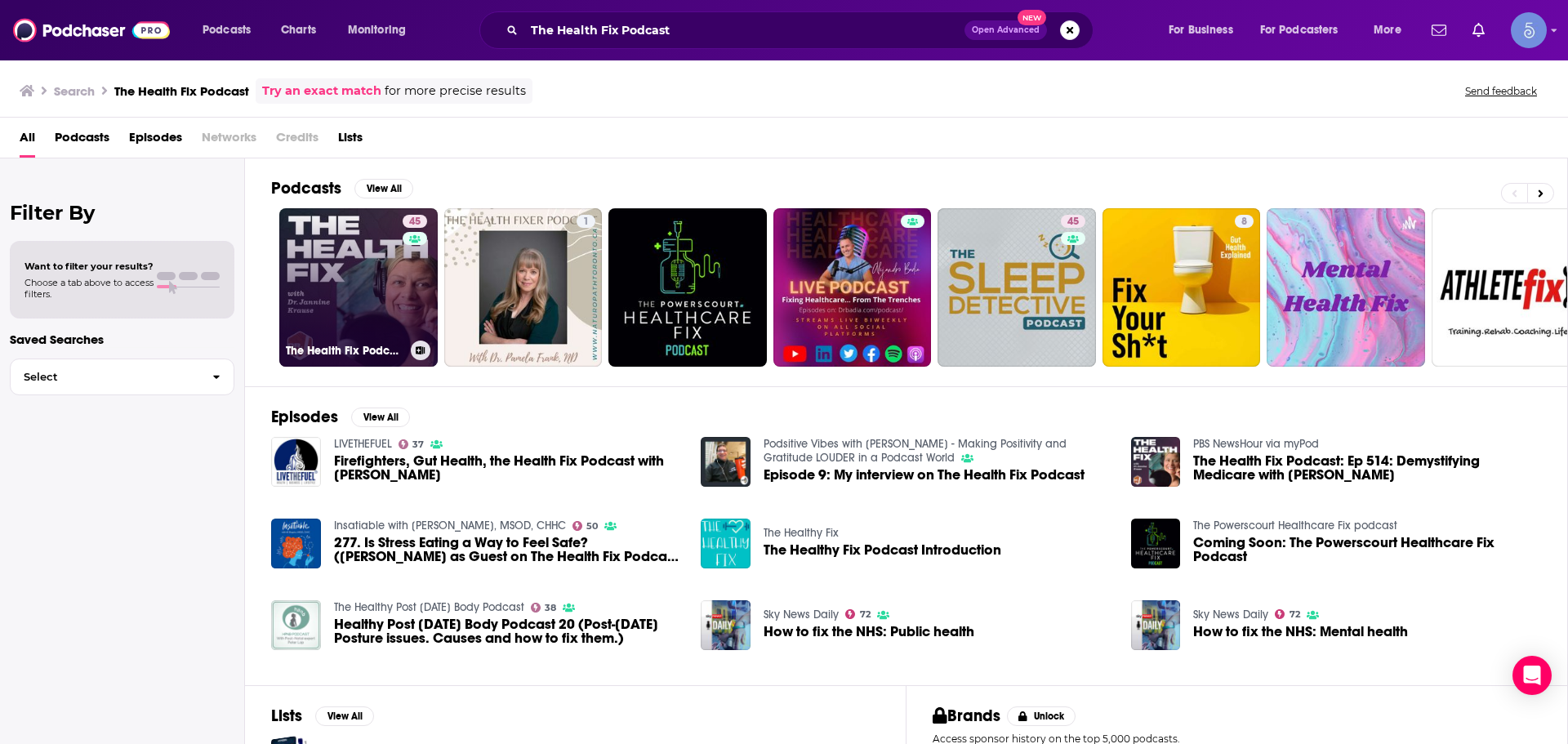
click at [355, 298] on link "45 The Health Fix Podcast" at bounding box center [358, 287] width 158 height 158
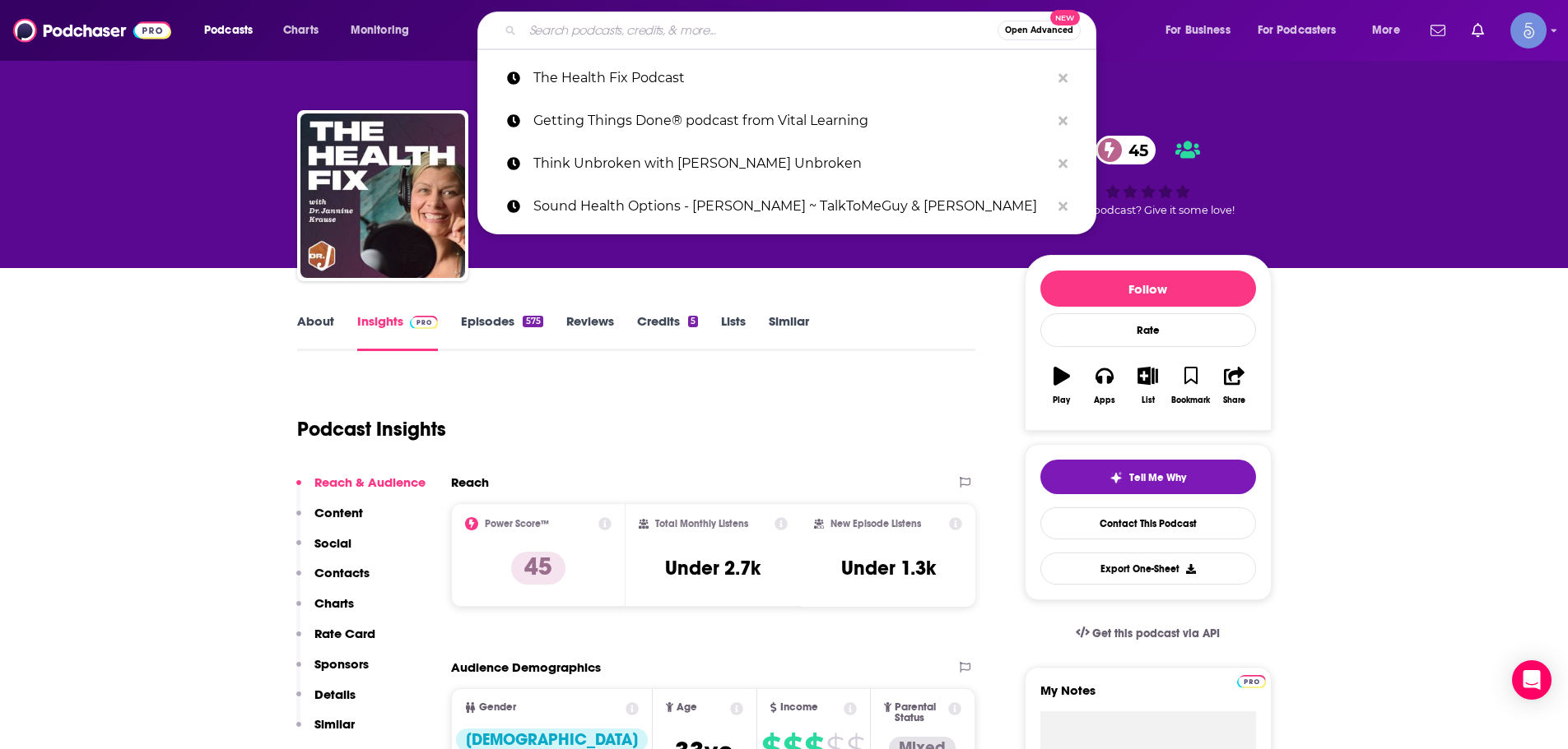
click at [811, 22] on input "Search podcasts, credits, & more..." at bounding box center [760, 30] width 475 height 27
paste input "To Your Good Health"
type input "To Your Good Health"
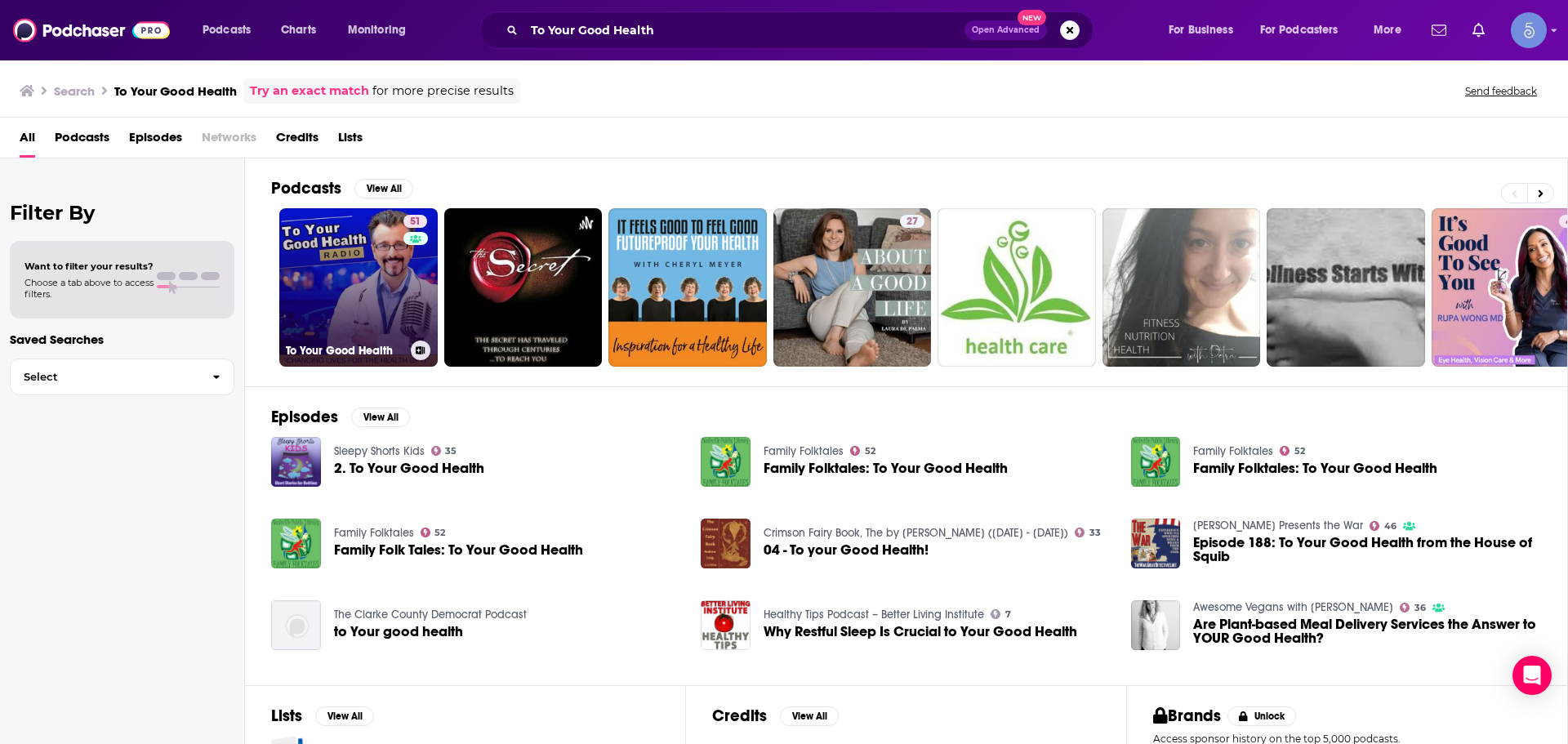
click at [322, 327] on link "51 To Your Good Health" at bounding box center [358, 287] width 158 height 158
